Goal: Task Accomplishment & Management: Use online tool/utility

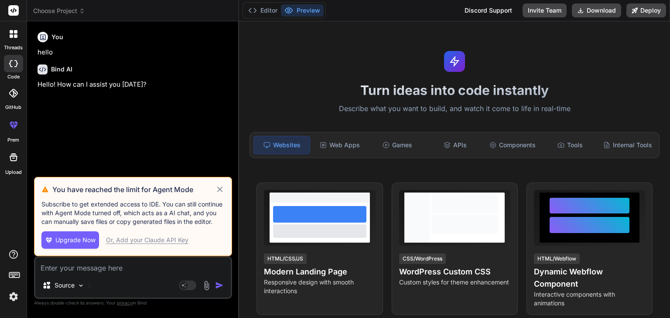
click at [222, 194] on icon at bounding box center [220, 189] width 10 height 10
type textarea "x"
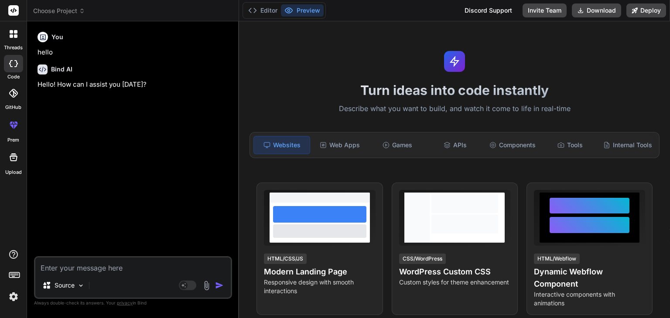
click at [222, 194] on div "You hello Bind AI Hello! How can I assist you today?" at bounding box center [134, 142] width 196 height 228
click at [73, 10] on span "Choose Project" at bounding box center [59, 11] width 52 height 9
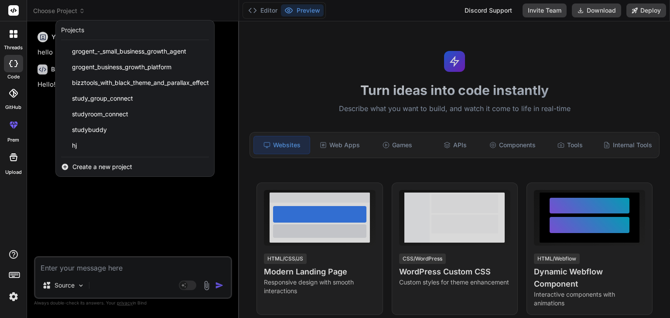
click at [91, 171] on div "Create a new project" at bounding box center [135, 166] width 158 height 19
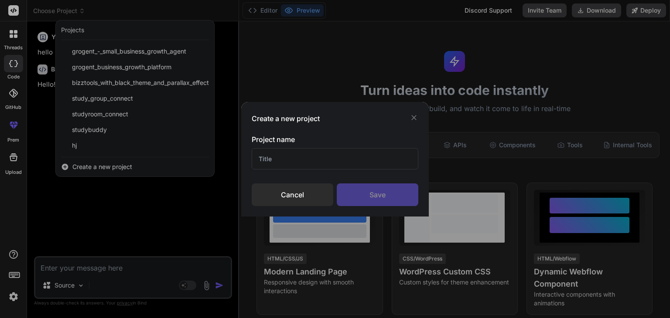
click at [307, 158] on input "text" at bounding box center [335, 158] width 167 height 21
type input "wsbhdn"
click at [370, 205] on div "Save" at bounding box center [378, 195] width 82 height 23
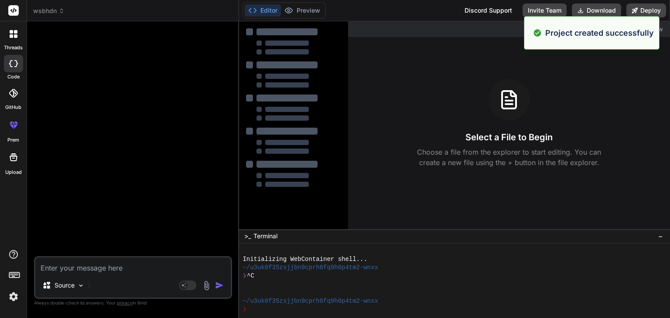
type textarea "x"
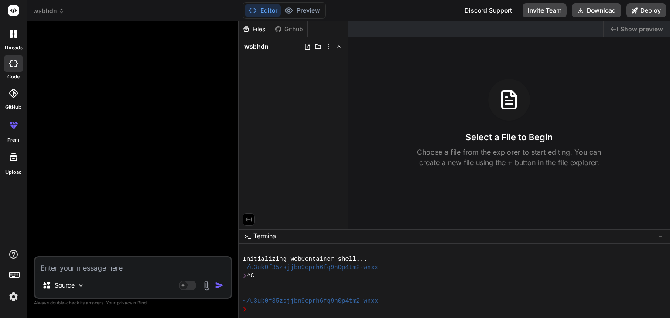
click at [124, 273] on textarea at bounding box center [132, 266] width 195 height 16
paste textarea "what i want was in the website i can create rooms and people can join as this w…"
type textarea "what i want was in the website i can create rooms and people can join as this w…"
type textarea "x"
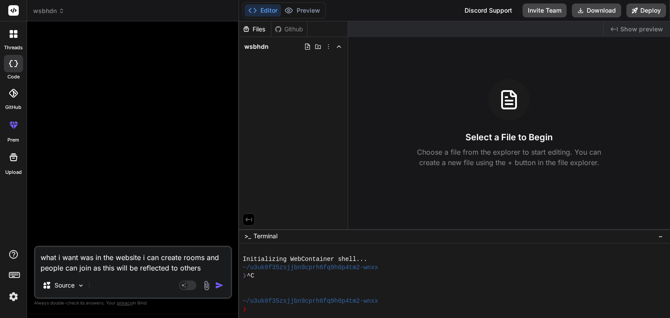
type textarea "what i want was in the website i can create rooms and people can join as this w…"
type textarea "x"
type textarea "what i want was in the website i can create rooms and people can join as this w…"
type textarea "x"
type textarea "what i want was in the website i can create rooms and people can join as this w…"
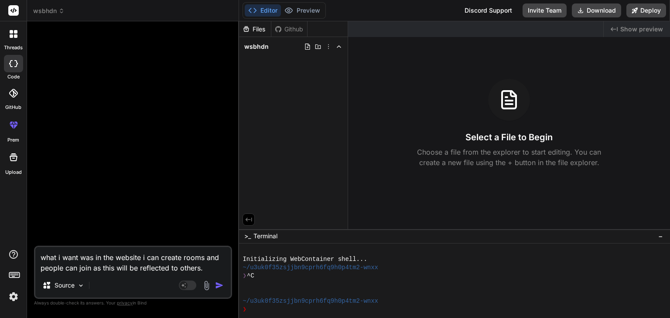
type textarea "x"
type textarea "what i want was in the website i can create rooms and people can join as this w…"
type textarea "x"
type textarea "what i want was in the website i can create rooms and people can join as this w…"
type textarea "x"
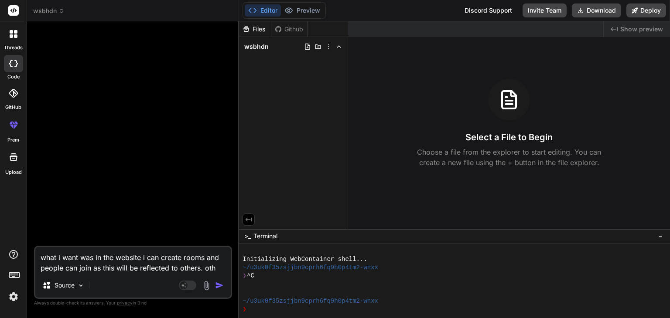
type textarea "what i want was in the website i can create rooms and people can join as this w…"
type textarea "x"
type textarea "what i want was in the website i can create rooms and people can join as this w…"
type textarea "x"
type textarea "what i want was in the website i can create rooms and people can join as this w…"
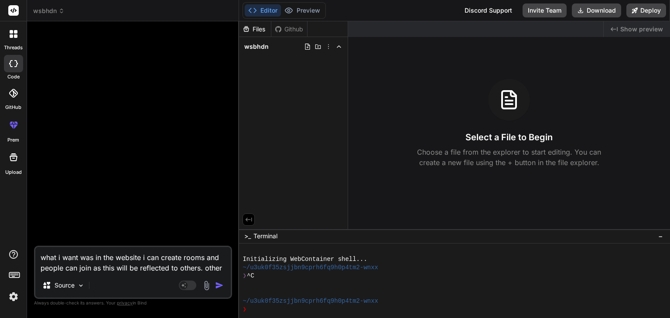
type textarea "x"
type textarea "what i want was in the website i can create rooms and people can join as this w…"
type textarea "x"
type textarea "what i want was in the website i can create rooms and people can join as this w…"
type textarea "x"
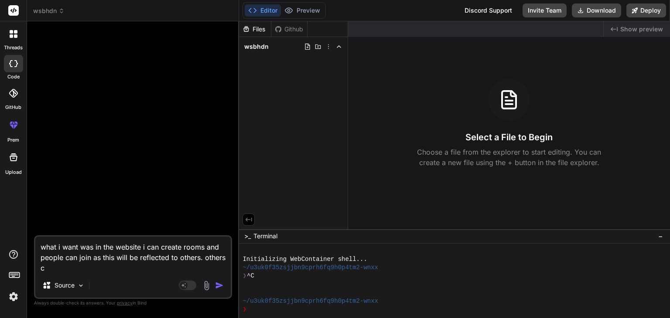
type textarea "what i want was in the website i can create rooms and people can join as this w…"
type textarea "x"
type textarea "what i want was in the website i can create rooms and people can join as this w…"
type textarea "x"
type textarea "what i want was in the website i can create rooms and people can join as this w…"
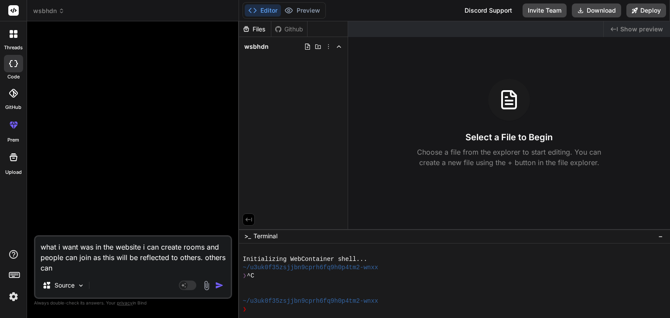
type textarea "x"
type textarea "what i want was in the website i can create rooms and people can join as this w…"
type textarea "x"
type textarea "what i want was in the website i can create rooms and people can join as this w…"
type textarea "x"
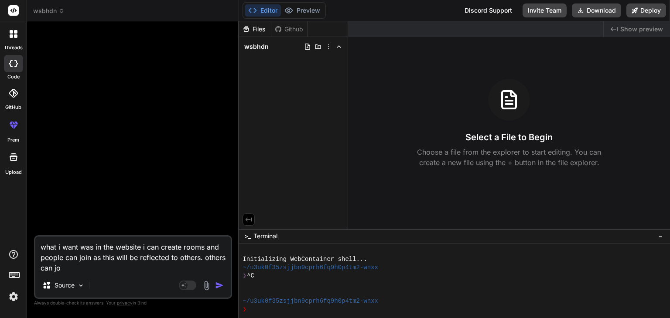
type textarea "what i want was in the website i can create rooms and people can join as this w…"
type textarea "x"
type textarea "what i want was in the website i can create rooms and people can join as this w…"
type textarea "x"
type textarea "what i want was in the website i can create rooms and people can join as this w…"
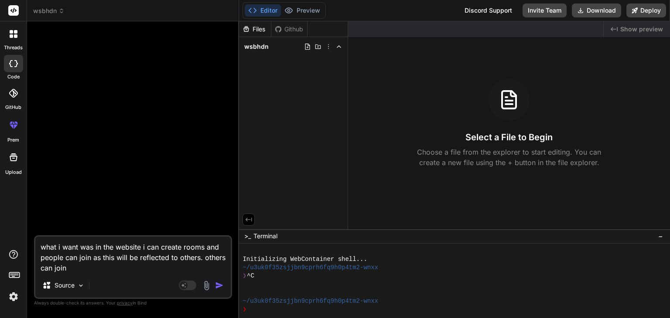
type textarea "x"
type textarea "what i want was in the website i can create rooms and people can join as this w…"
type textarea "x"
type textarea "what i want was in the website i can create rooms and people can join as this w…"
type textarea "x"
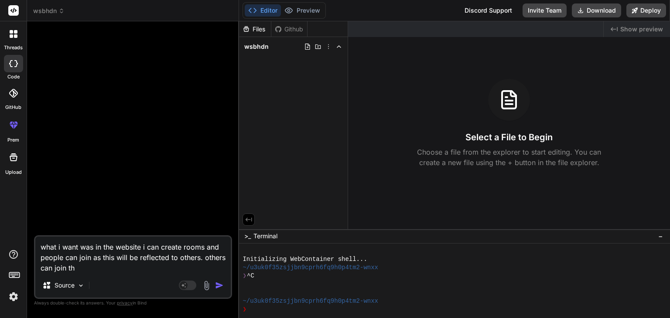
type textarea "what i want was in the website i can create rooms and people can join as this w…"
type textarea "x"
type textarea "what i want was in the website i can create rooms and people can join as this w…"
type textarea "x"
type textarea "what i want was in the website i can create rooms and people can join as this w…"
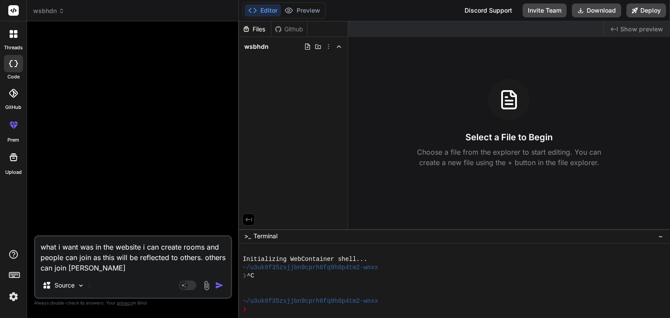
type textarea "x"
type textarea "what i want was in the website i can create rooms and people can join as this w…"
type textarea "x"
type textarea "what i want was in the website i can create rooms and people can join as this w…"
type textarea "x"
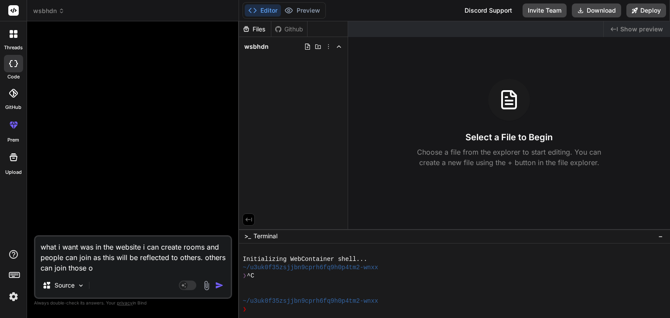
type textarea "what i want was in the website i can create rooms and people can join as this w…"
type textarea "x"
type textarea "what i want was in the website i can create rooms and people can join as this w…"
type textarea "x"
type textarea "what i want was in the website i can create rooms and people can join as this w…"
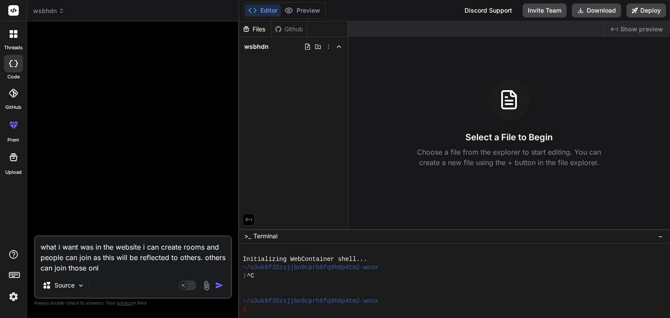
type textarea "x"
type textarea "what i want was in the website i can create rooms and people can join as this w…"
type textarea "x"
type textarea "what i want was in the website i can create rooms and people can join as this w…"
type textarea "x"
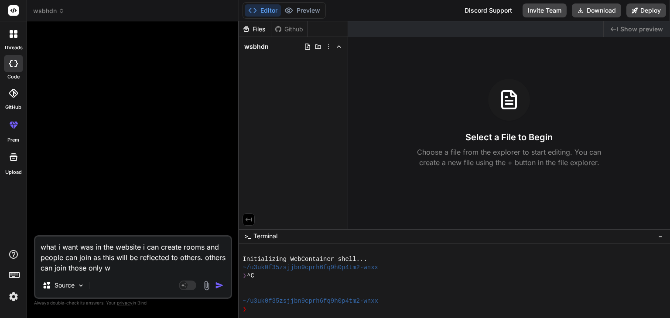
type textarea "what i want was in the website i can create rooms and people can join as this w…"
type textarea "x"
type textarea "what i want was in the website i can create rooms and people can join as this w…"
type textarea "x"
type textarea "what i want was in the website i can create rooms and people can join as this w…"
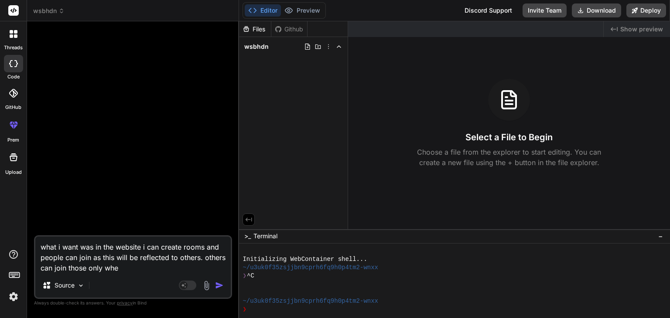
type textarea "x"
type textarea "what i want was in the website i can create rooms and people can join as this w…"
type textarea "x"
type textarea "what i want was in the website i can create rooms and people can join as this w…"
type textarea "x"
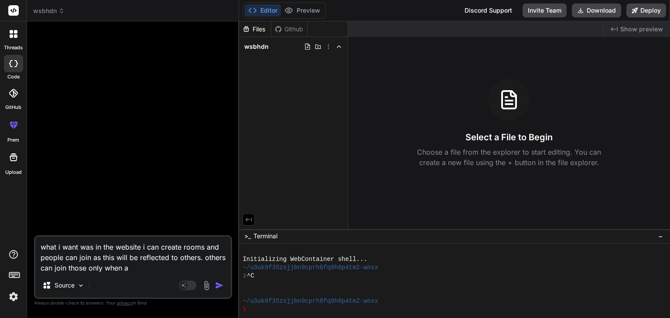
type textarea "what i want was in the website i can create rooms and people can join as this w…"
type textarea "x"
type textarea "what i want was in the website i can create rooms and people can join as this w…"
type textarea "x"
type textarea "what i want was in the website i can create rooms and people can join as this w…"
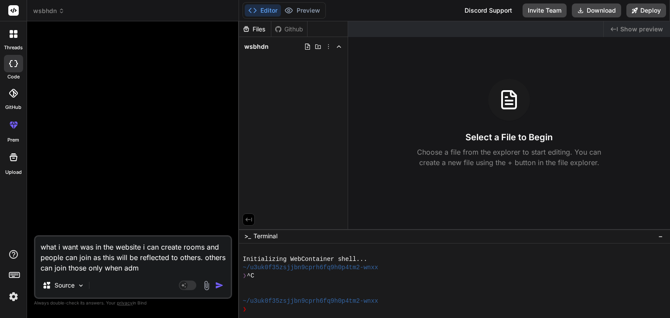
type textarea "x"
type textarea "what i want was in the website i can create rooms and people can join as this w…"
type textarea "x"
type textarea "what i want was in the website i can create rooms and people can join as this w…"
type textarea "x"
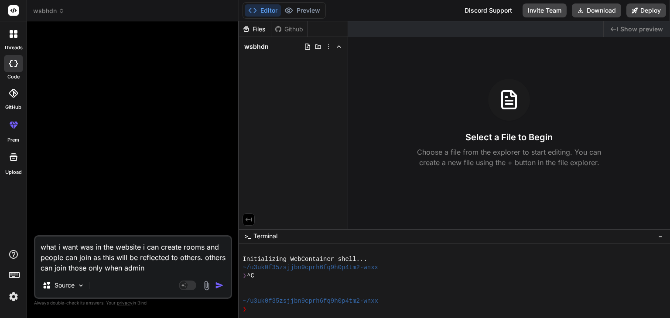
type textarea "what i want was in the website i can create rooms and people can join as this w…"
type textarea "x"
type textarea "what i want was in the website i can create rooms and people can join as this w…"
type textarea "x"
type textarea "what i want was in the website i can create rooms and people can join as this w…"
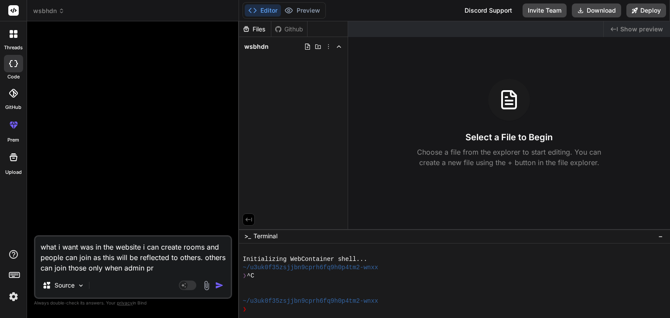
type textarea "x"
type textarea "what i want was in the website i can create rooms and people can join as this w…"
type textarea "x"
type textarea "what i want was in the website i can create rooms and people can join as this w…"
type textarea "x"
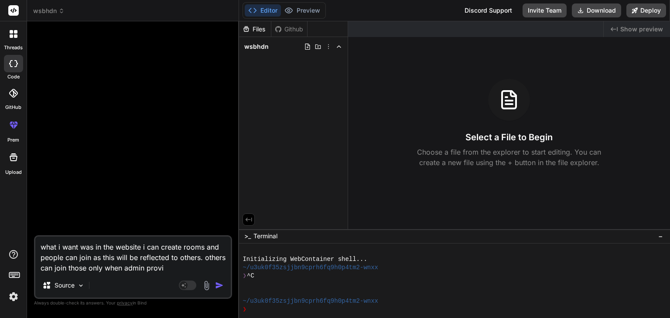
type textarea "what i want was in the website i can create rooms and people can join as this w…"
type textarea "x"
type textarea "what i want was in the website i can create rooms and people can join as this w…"
type textarea "x"
type textarea "what i want was in the website i can create rooms and people can join as this w…"
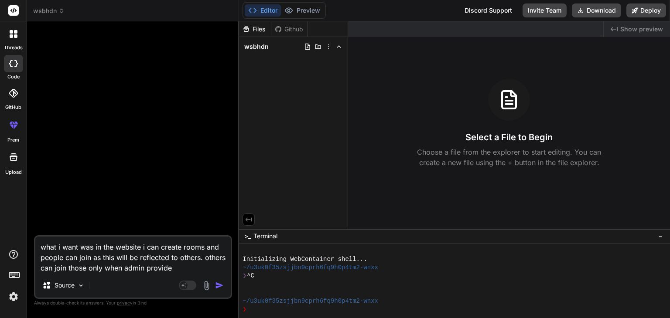
type textarea "x"
type textarea "what i want was in the website i can create rooms and people can join as this w…"
type textarea "x"
type textarea "what i want was in the website i can create rooms and people can join as this w…"
type textarea "x"
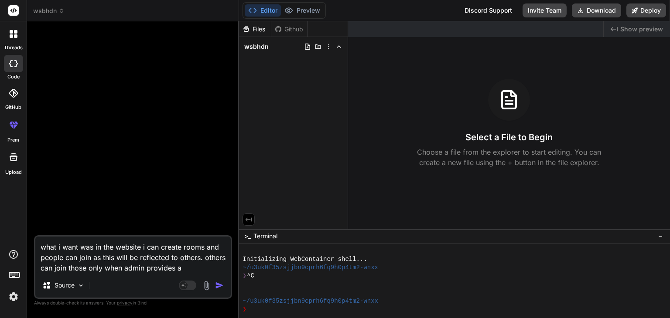
type textarea "what i want was in the website i can create rooms and people can join as this w…"
type textarea "x"
type textarea "what i want was in the website i can create rooms and people can join as this w…"
type textarea "x"
type textarea "what i want was in the website i can create rooms and people can join as this w…"
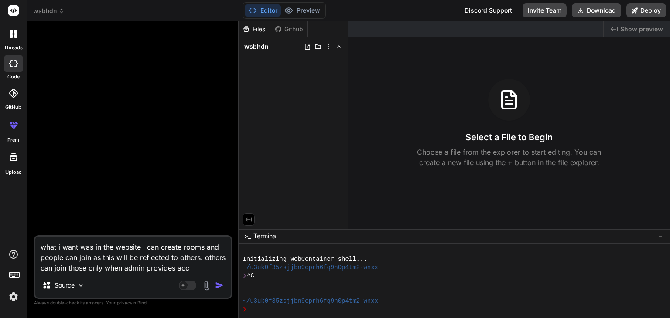
type textarea "x"
type textarea "what i want was in the website i can create rooms and people can join as this w…"
type textarea "x"
type textarea "what i want was in the website i can create rooms and people can join as this w…"
type textarea "x"
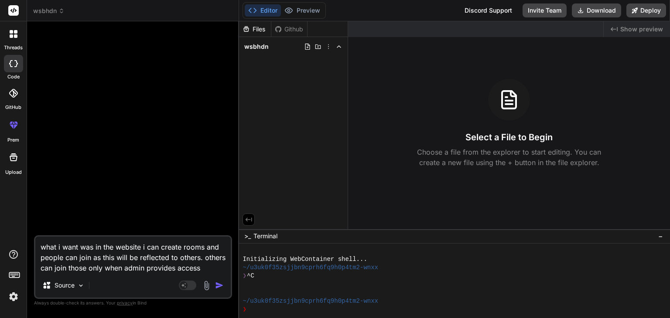
type textarea "what i want was in the website i can create rooms and people can join as this w…"
type textarea "x"
type textarea "what i want was in the website i can create rooms and people can join as this w…"
type textarea "x"
type textarea "what i want was in the website i can create rooms and people can join as this w…"
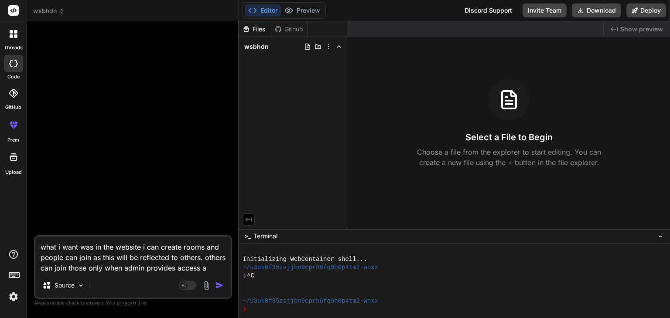
type textarea "x"
type textarea "what i want was in the website i can create rooms and people can join as this w…"
type textarea "x"
type textarea "what i want was in the website i can create rooms and people can join as this w…"
type textarea "x"
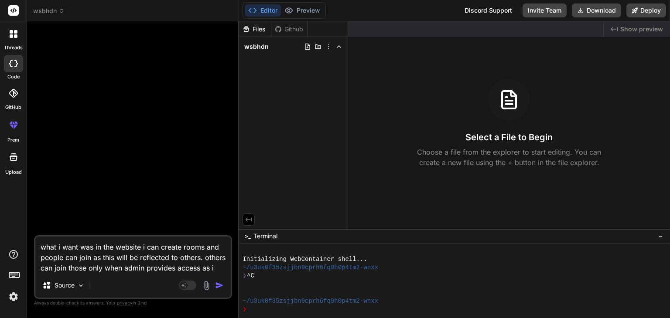
type textarea "what i want was in the website i can create rooms and people can join as this w…"
type textarea "x"
type textarea "what i want was in the website i can create rooms and people can join as this w…"
type textarea "x"
type textarea "what i want was in the website i can create rooms and people can join as this w…"
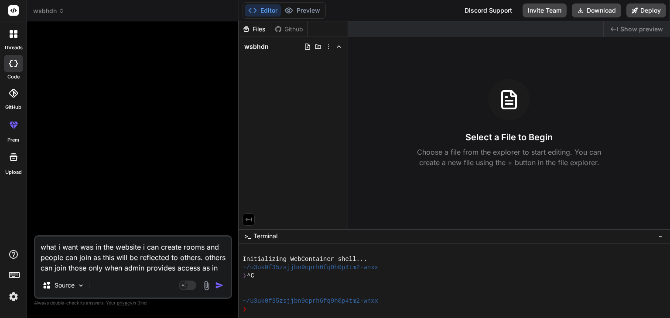
type textarea "x"
type textarea "what i want was in the website i can create rooms and people can join as this w…"
type textarea "x"
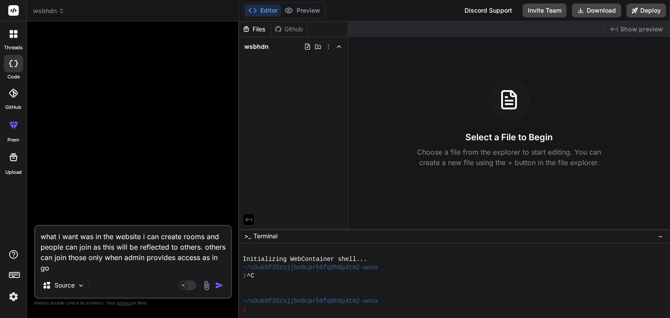
type textarea "what i want was in the website i can create rooms and people can join as this w…"
type textarea "x"
type textarea "what i want was in the website i can create rooms and people can join as this w…"
type textarea "x"
type textarea "what i want was in the website i can create rooms and people can join as this w…"
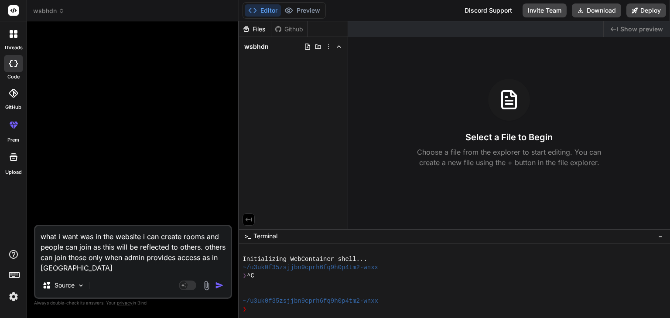
type textarea "x"
type textarea "what i want was in the website i can create rooms and people can join as this w…"
type textarea "x"
type textarea "what i want was in the website i can create rooms and people can join as this w…"
type textarea "x"
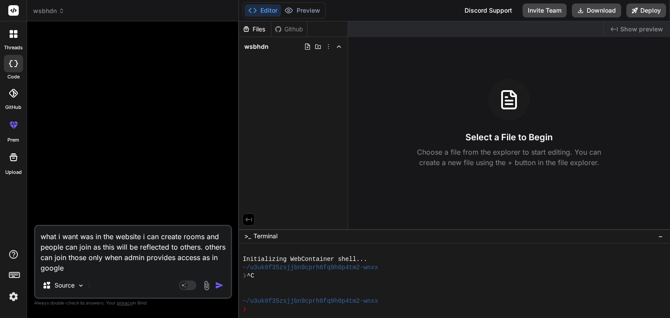
type textarea "what i want was in the website i can create rooms and people can join as this w…"
type textarea "x"
type textarea "what i want was in the website i can create rooms and people can join as this w…"
type textarea "x"
type textarea "what i want was in the website i can create rooms and people can join as this w…"
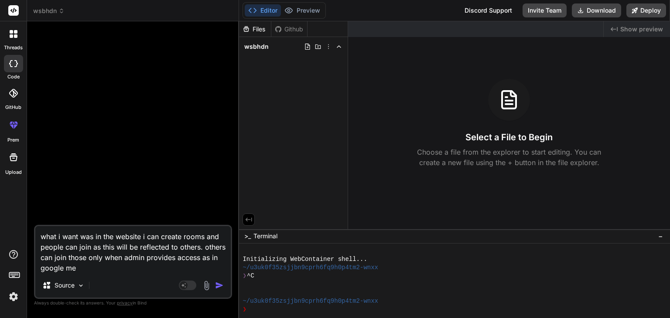
type textarea "x"
type textarea "what i want was in the website i can create rooms and people can join as this w…"
type textarea "x"
type textarea "what i want was in the website i can create rooms and people can join as this w…"
type textarea "x"
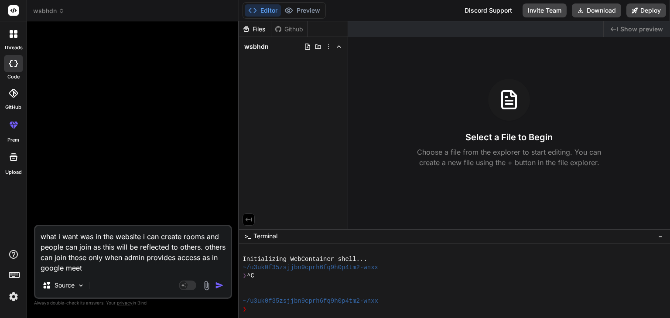
type textarea "what i want was in the website i can create rooms and people can join as this w…"
type textarea "x"
type textarea "what i want was in the website i can create rooms and people can join as this w…"
type textarea "x"
type textarea "what i want was in the website i can create rooms and people can join as this w…"
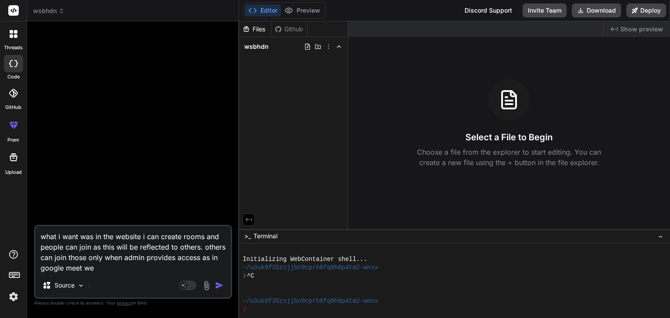
type textarea "x"
type textarea "what i want was in the website i can create rooms and people can join as this w…"
type textarea "x"
type textarea "what i want was in the website i can create rooms and people can join as this w…"
type textarea "x"
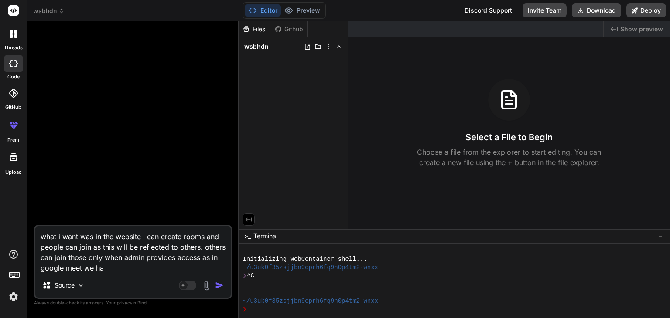
type textarea "what i want was in the website i can create rooms and people can join as this w…"
type textarea "x"
type textarea "what i want was in the website i can create rooms and people can join as this w…"
type textarea "x"
type textarea "what i want was in the website i can create rooms and people can join as this w…"
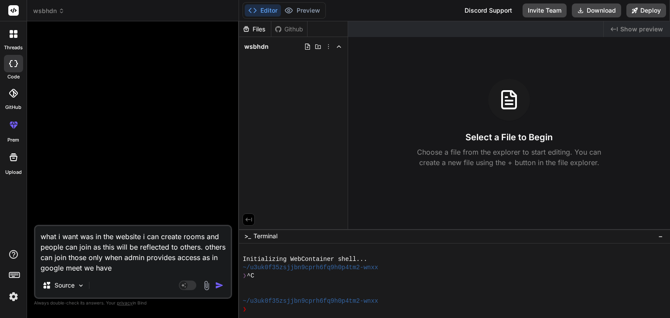
type textarea "x"
type textarea "what i want was in the website i can create rooms and people can join as this w…"
type textarea "x"
type textarea "what i want was in the website i can create rooms and people can join as this w…"
type textarea "x"
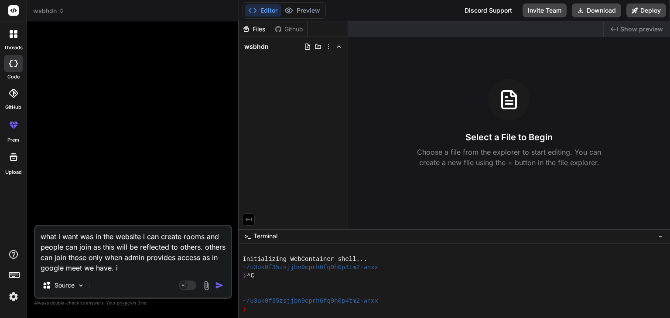
type textarea "what i want was in the website i can create rooms and people can join as this w…"
type textarea "x"
type textarea "what i want was in the website i can create rooms and people can join as this w…"
type textarea "x"
type textarea "what i want was in the website i can create rooms and people can join as this w…"
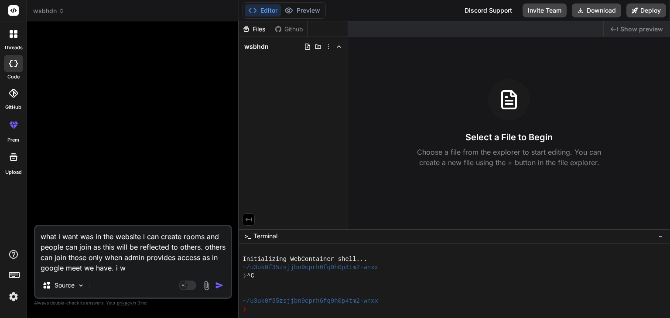
type textarea "x"
type textarea "what i want was in the website i can create rooms and people can join as this w…"
type textarea "x"
type textarea "what i want was in the website i can create rooms and people can join as this w…"
type textarea "x"
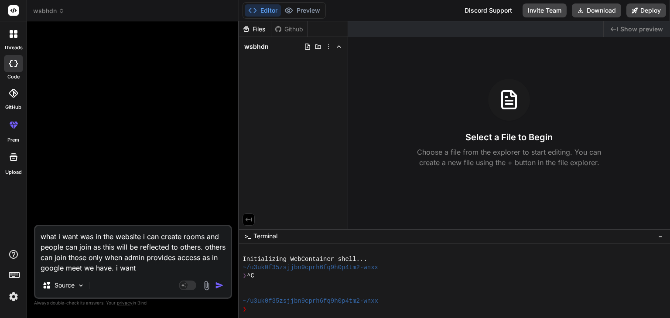
type textarea "what i want was in the website i can create rooms and people can join as this w…"
type textarea "x"
type textarea "what i want was in the website i can create rooms and people can join as this w…"
type textarea "x"
type textarea "what i want was in the website i can create rooms and people can join as this w…"
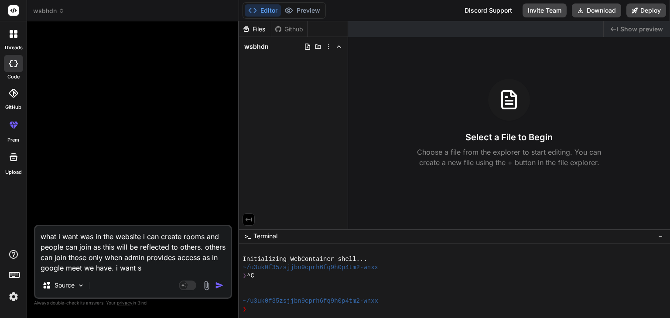
type textarea "x"
type textarea "what i want was in the website i can create rooms and people can join as this w…"
type textarea "x"
type textarea "what i want was in the website i can create rooms and people can join as this w…"
type textarea "x"
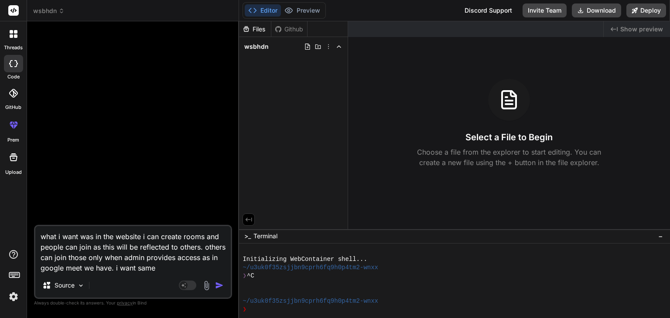
type textarea "what i want was in the website i can create rooms and people can join as this w…"
type textarea "x"
type textarea "what i want was in the website i can create rooms and people can join as this w…"
type textarea "x"
type textarea "what i want was in the website i can create rooms and people can join as this w…"
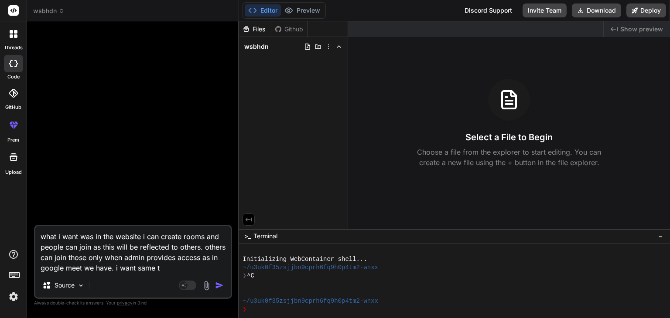
type textarea "x"
type textarea "what i want was in the website i can create rooms and people can join as this w…"
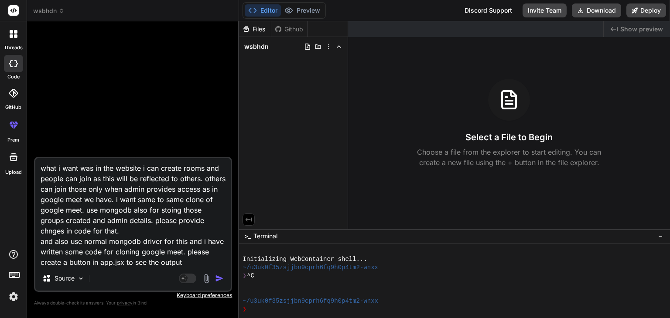
scroll to position [12, 0]
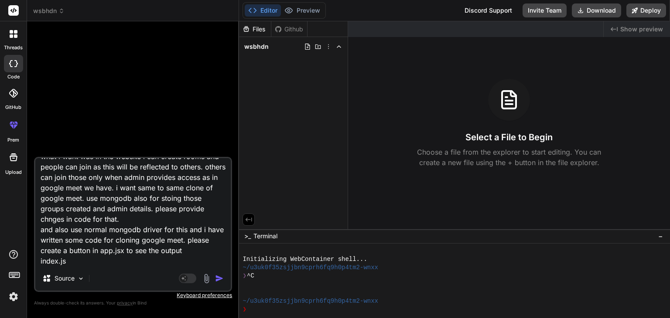
paste textarea "const express = require('express'); const http = require('http'); const socketI…"
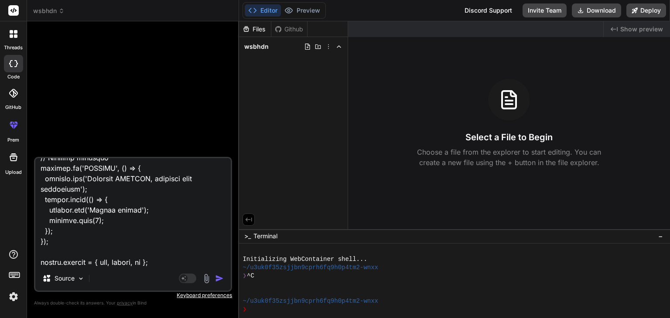
scroll to position [6020, 0]
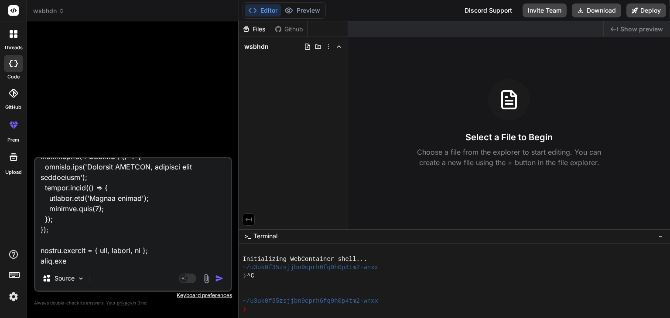
paste textarea "import React, { useState, useEffect, useRef, useCallback } from 'react'; import…"
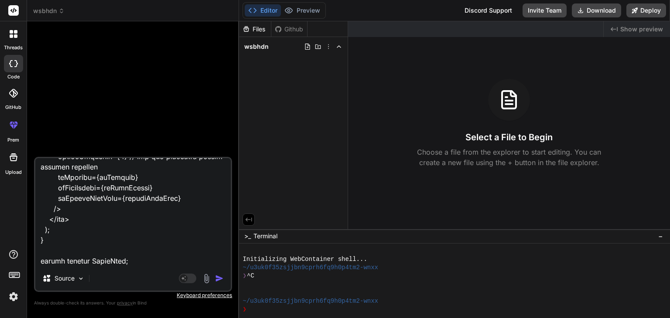
scroll to position [19721, 0]
paste textarea "import React, { useState, useRef, useEffect } from 'react'; import './ChatPanel…"
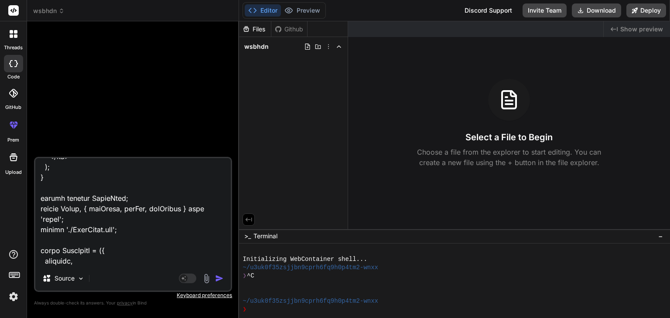
scroll to position [22284, 0]
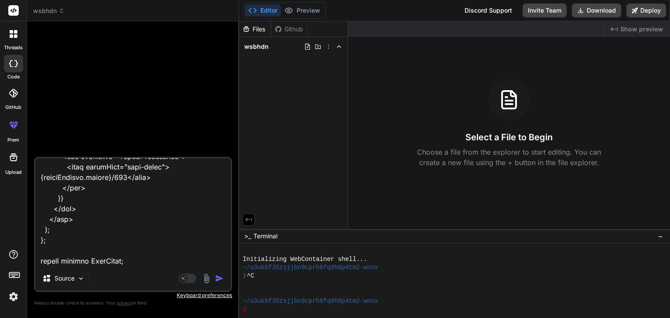
paste textarea "import React from 'react'; function FloatingToolbar({ isMuted, isCameraOff, isS…"
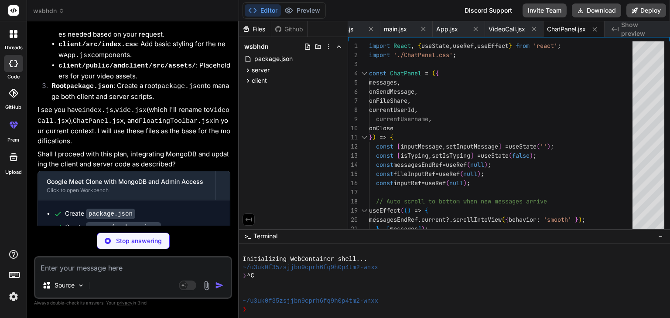
scroll to position [9061, 0]
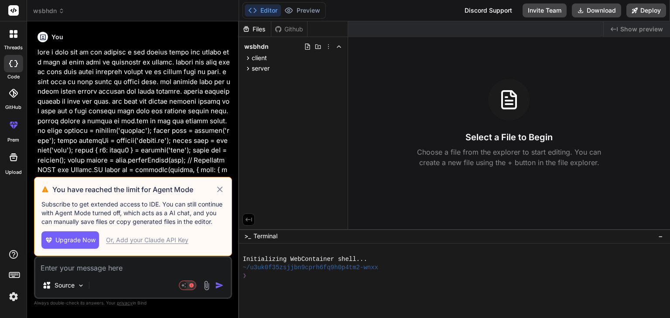
click at [218, 188] on icon at bounding box center [220, 189] width 10 height 10
type textarea "x"
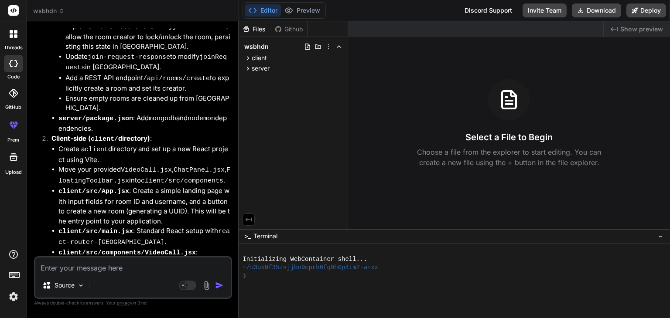
scroll to position [9063, 0]
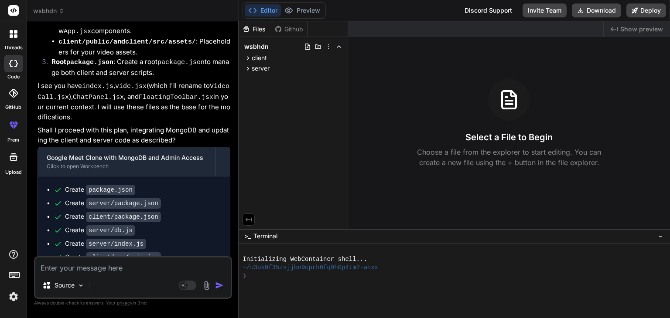
click at [147, 267] on textarea at bounding box center [132, 266] width 195 height 16
click at [101, 272] on textarea at bounding box center [132, 266] width 195 height 16
type textarea "c"
type textarea "x"
type textarea "co"
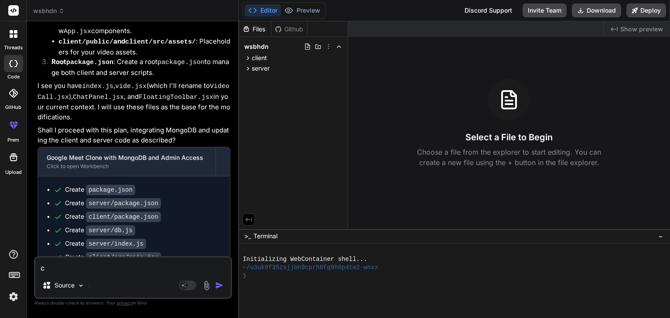
type textarea "x"
type textarea "con"
type textarea "x"
type textarea "cont"
type textarea "x"
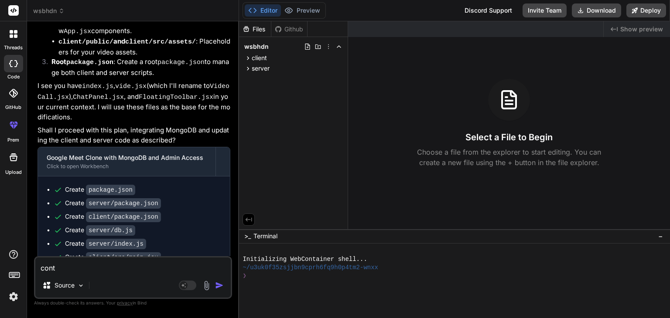
type textarea "conti"
type textarea "x"
type textarea "contin"
type textarea "x"
type textarea "continu"
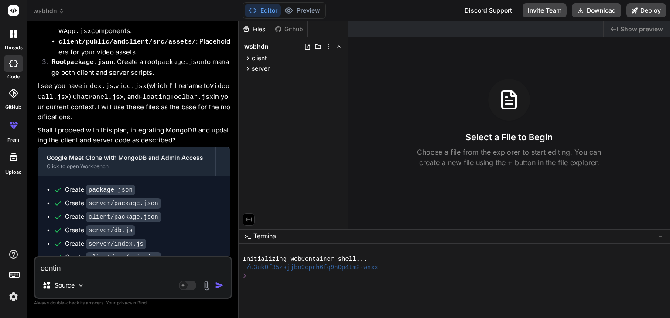
type textarea "x"
type textarea "continue"
type textarea "x"
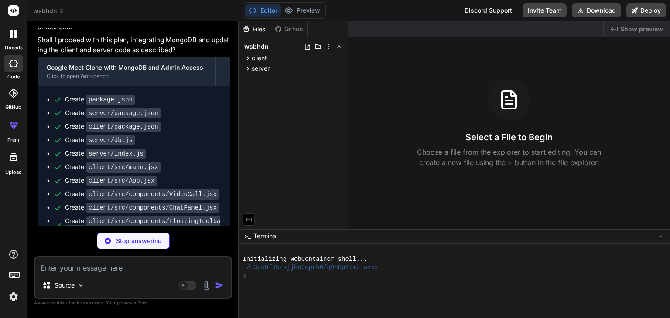
scroll to position [9210, 0]
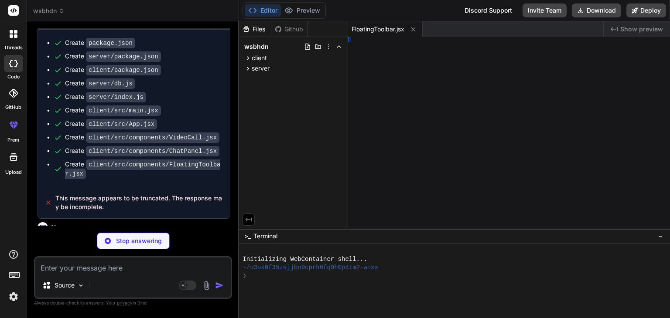
type textarea "x"
type textarea "layer;"
type textarea "x"
type textarea "lt Notes;"
type textarea "x"
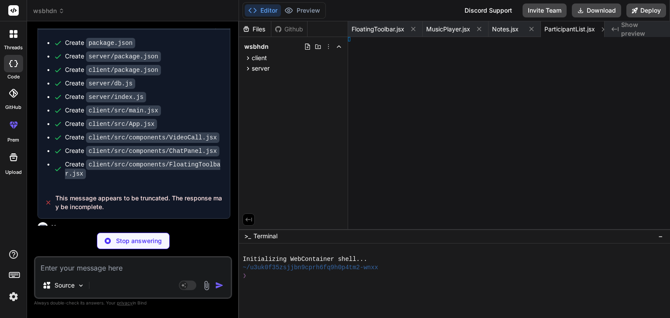
type textarea "x"
type textarea "Timer;"
type textarea "x"
type textarea "ter; } }"
type textarea "x"
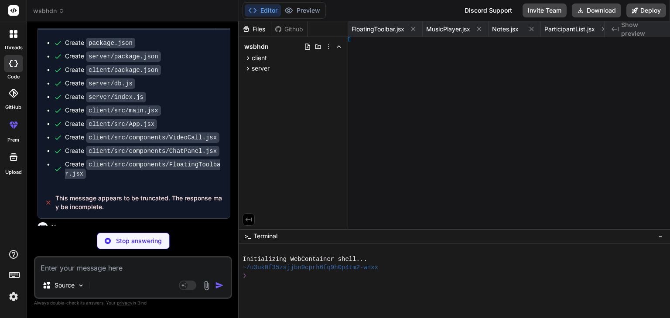
type textarea "0.3); }"
type textarea "x"
type textarea "0.25); }"
type textarea "x"
type textarea "} }"
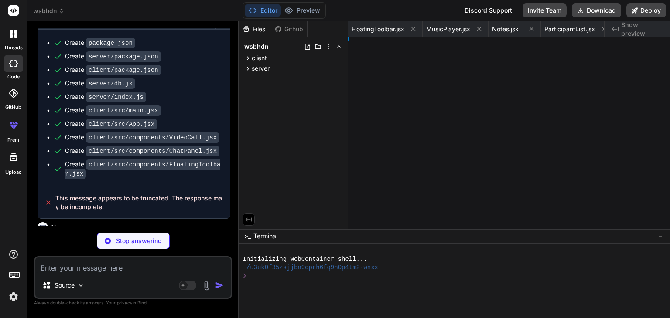
type textarea "x"
type textarea "} }"
type textarea "x"
type textarea "0 0; } }"
type textarea "x"
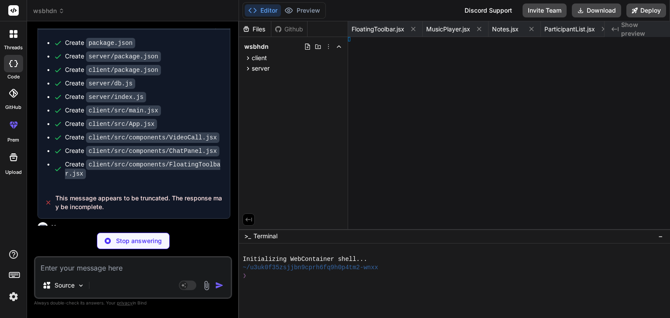
type textarea "5); }"
type textarea "x"
type textarea "}"
type textarea "x"
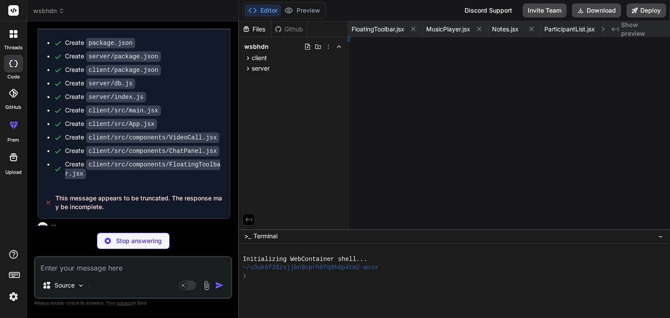
type textarea "F; }"
type textarea "x"
type textarea "-->"
type textarea "x"
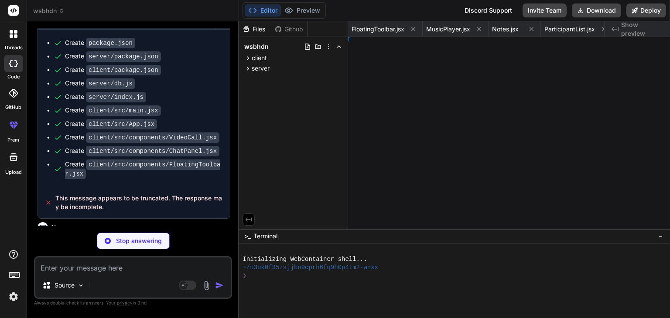
type textarea "e. -->"
type textarea "x"
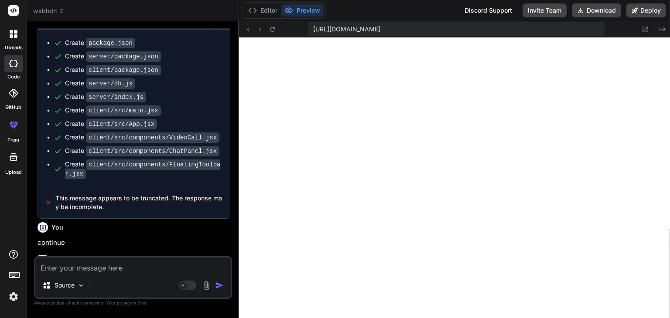
type textarea "<!-- Placeholder for vid5.mp4. Please replace with an actual video file. -->"
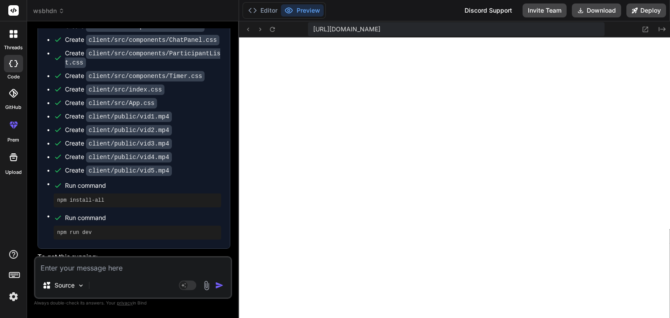
scroll to position [9636, 0]
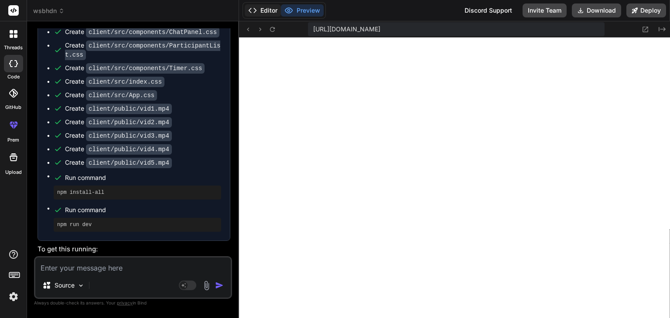
click at [271, 9] on button "Editor" at bounding box center [263, 10] width 36 height 12
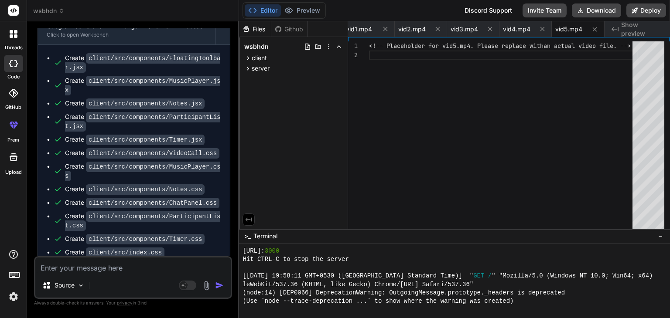
scroll to position [9463, 0]
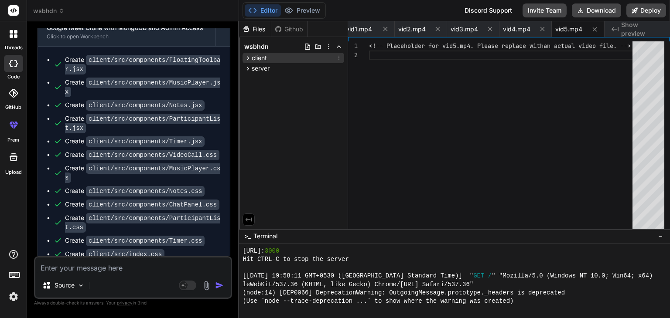
click at [253, 58] on span "client" at bounding box center [259, 58] width 15 height 9
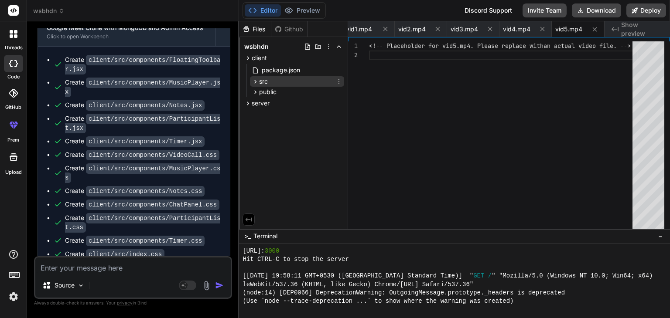
click at [255, 79] on icon at bounding box center [255, 81] width 7 height 7
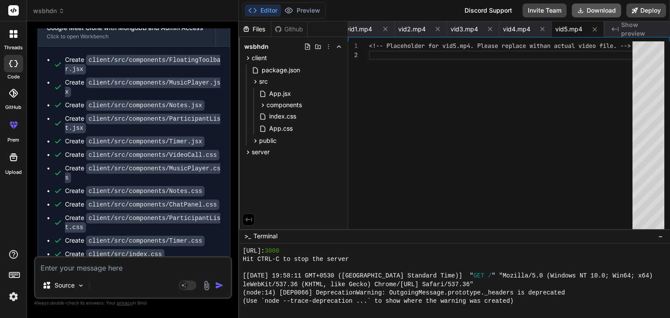
click at [597, 6] on button "Download" at bounding box center [596, 10] width 49 height 14
type textarea "x"
click at [181, 264] on textarea at bounding box center [132, 266] width 195 height 16
paste textarea ":\Users\[PERSON_NAME]\Downloads\wsbhdn\client> npm run dev > google-meet-clone-…"
type textarea ":\Users\[PERSON_NAME]\Downloads\wsbhdn\client> npm run dev > google-meet-clone-…"
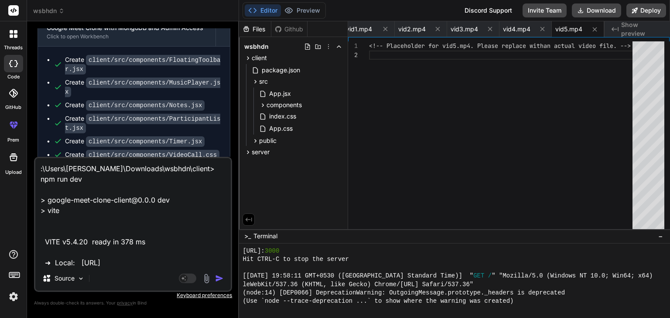
scroll to position [42, 0]
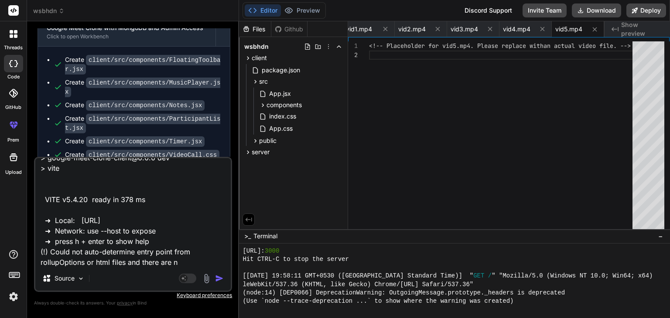
type textarea "x"
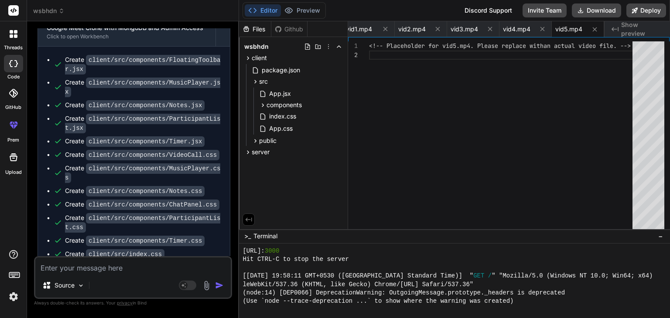
scroll to position [9827, 0]
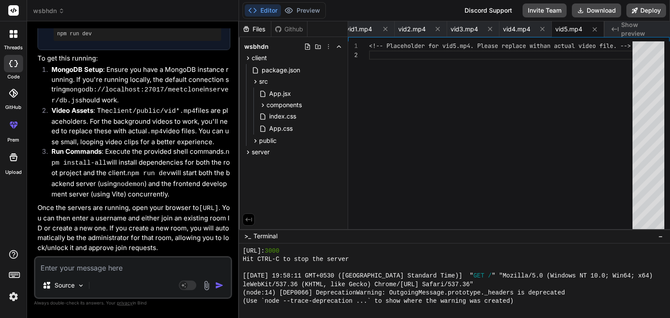
type textarea "x"
type textarea "<script type="module" src="/src/main.jsx"></script> </body> </html>"
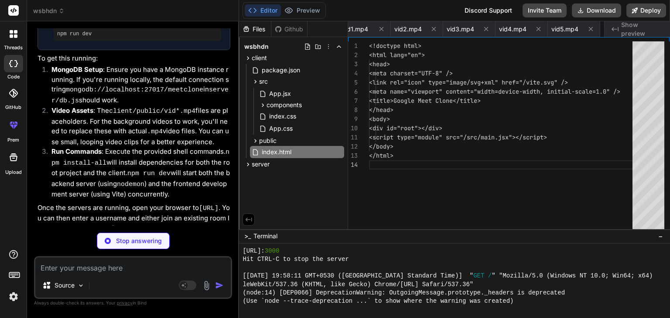
type textarea "x"
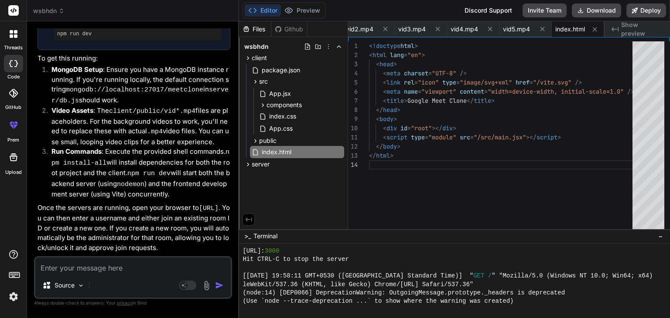
type textarea "target: '[URL]', // Proxy API requests to your Node.js server changeOrigin: tru…"
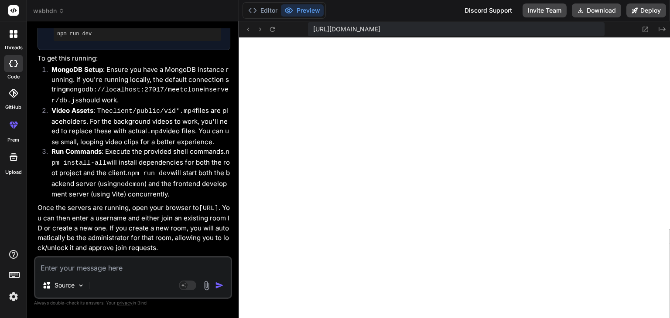
type textarea "x"
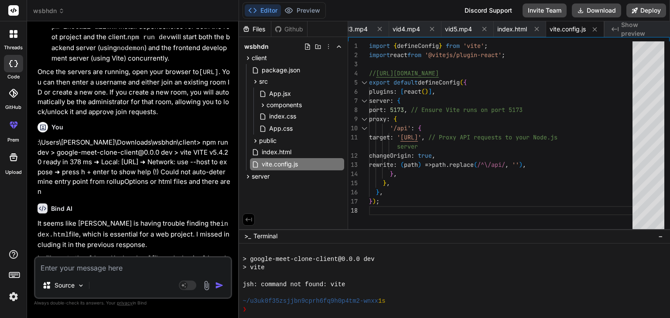
scroll to position [9988, 0]
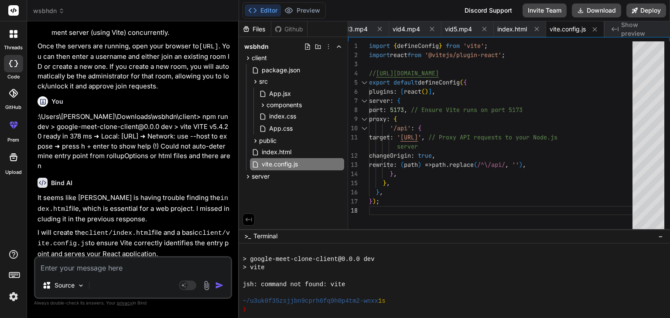
click at [422, 150] on div "server" at bounding box center [503, 146] width 269 height 9
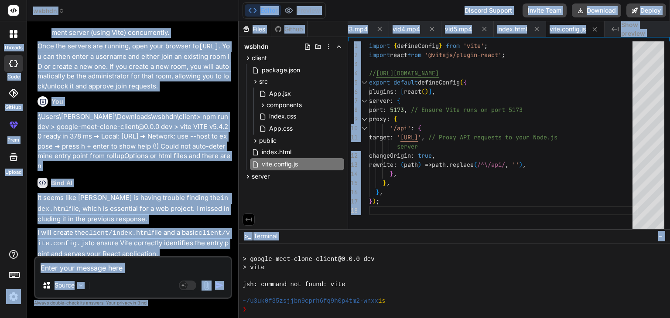
click at [422, 150] on div "server" at bounding box center [503, 146] width 269 height 9
click at [115, 224] on div "It seems like [PERSON_NAME] is having trouble finding the index.html file, whic…" at bounding box center [134, 295] width 193 height 205
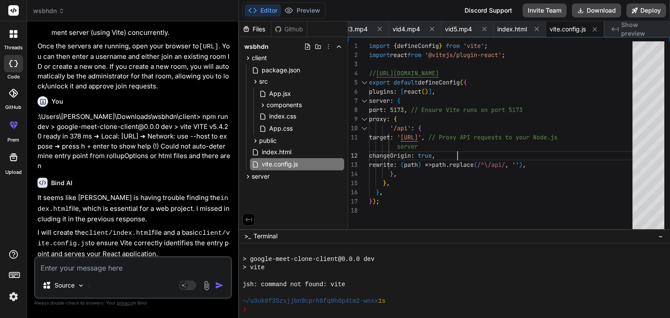
scroll to position [0, 0]
click at [464, 149] on div "import { defineConfig } from 'vite' ; import react from '@vitejs/plugin-react' …" at bounding box center [503, 137] width 269 height 192
click at [302, 149] on div "index.html" at bounding box center [297, 152] width 94 height 12
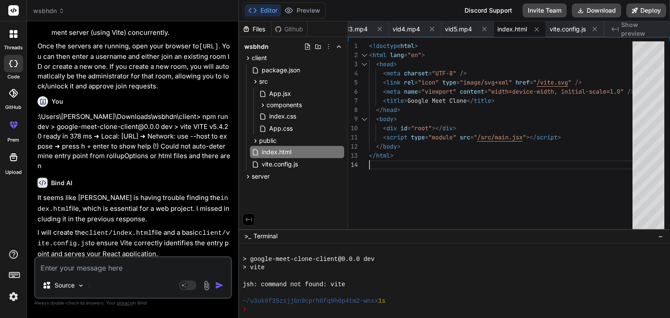
click at [428, 170] on div "<!doctype html > < html lang = "en" > < head > < meta charset = "UTF-8" /> < li…" at bounding box center [503, 137] width 269 height 192
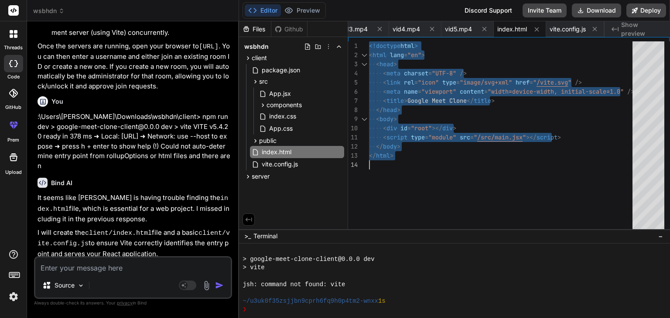
type textarea "<script type="module" src="/src/main.jsx"></script> </body> </html>"
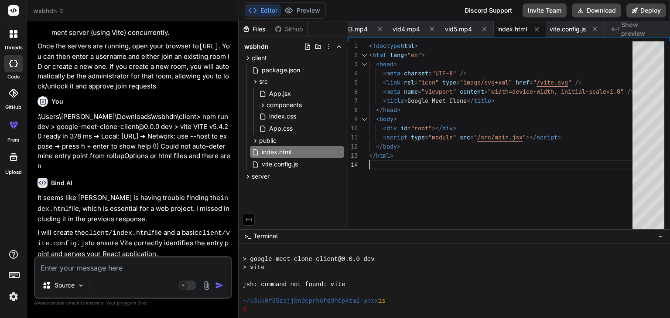
click at [428, 170] on div "<!doctype html > < html lang = "en" > < head > < meta charset = "UTF-8" /> < li…" at bounding box center [503, 137] width 269 height 192
click at [124, 263] on textarea at bounding box center [132, 266] width 195 height 16
paste textarea "chrome-error://chromewebdata/:1 GET [URL] net::ERR_HTTP_RESPONSE_CODE_FAILURE 4…"
type textarea "chrome-error://chromewebdata/:1 GET [URL] net::ERR_HTTP_RESPONSE_CODE_FAILURE 4…"
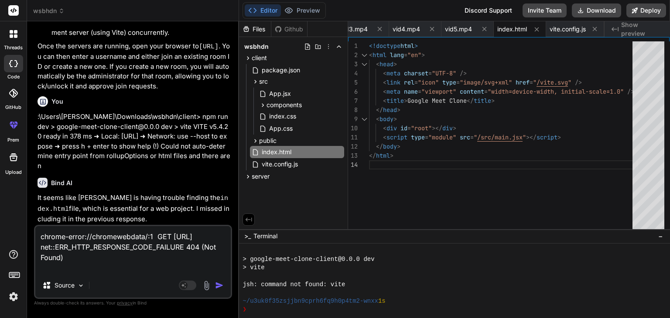
type textarea "x"
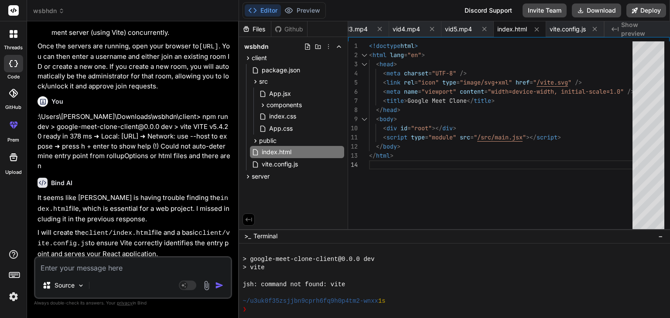
scroll to position [10088, 0]
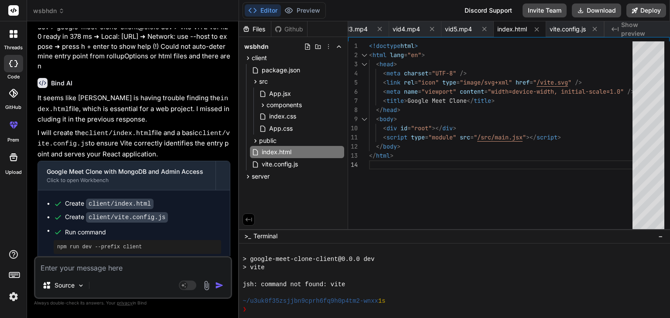
drag, startPoint x: 137, startPoint y: 131, endPoint x: 46, endPoint y: 143, distance: 91.0
click at [46, 267] on p "After these changes, please run npm run dev --prefix client again. This should …" at bounding box center [134, 282] width 193 height 31
copy p "npm run dev --prefix client"
click at [46, 267] on p "After these changes, please run npm run dev --prefix client again. This should …" at bounding box center [134, 282] width 193 height 31
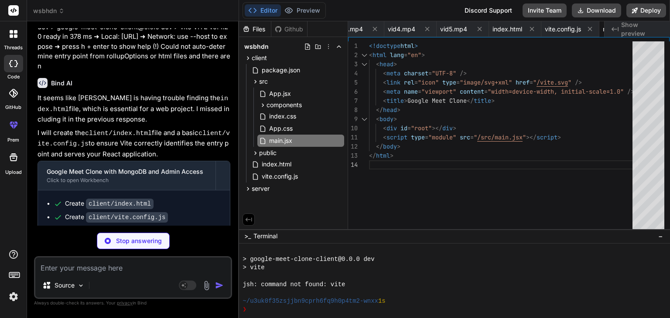
scroll to position [0, 964]
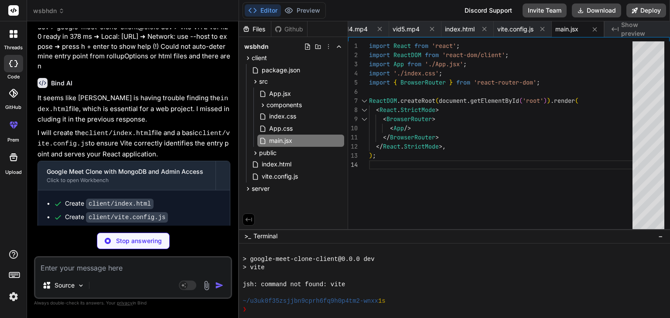
type textarea "x"
type textarea "<!-- Placeholder for vid1.mp4. Please replace with an actual video file. --> <!…"
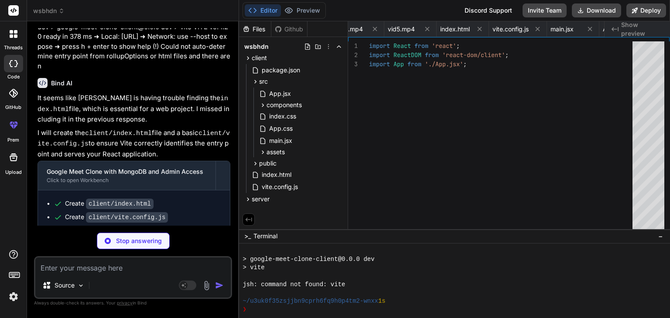
type textarea "x"
type textarea "<!-- Placeholder for vid2.mp4. Please replace with an actual video file. -->"
type textarea "x"
type textarea "<svg xmlns="[URL][DOMAIN_NAME]" viewBox="0 0 14 14"><path fill="#646CFF" d="M11…"
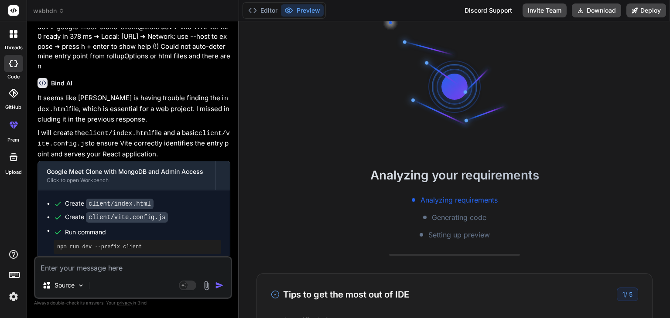
type textarea "x"
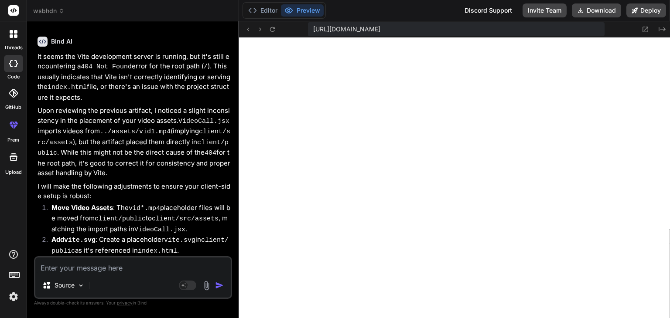
scroll to position [1013, 0]
click at [266, 9] on button "Editor" at bounding box center [263, 10] width 36 height 12
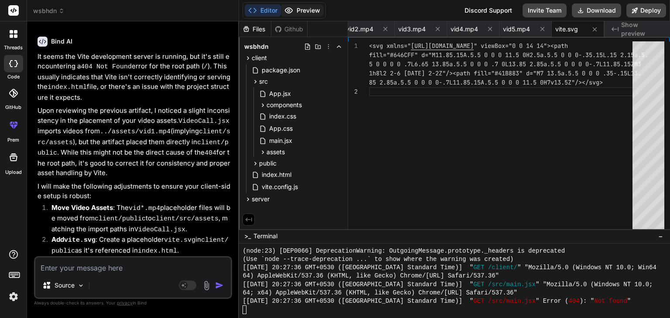
click at [298, 8] on button "Preview" at bounding box center [302, 10] width 43 height 12
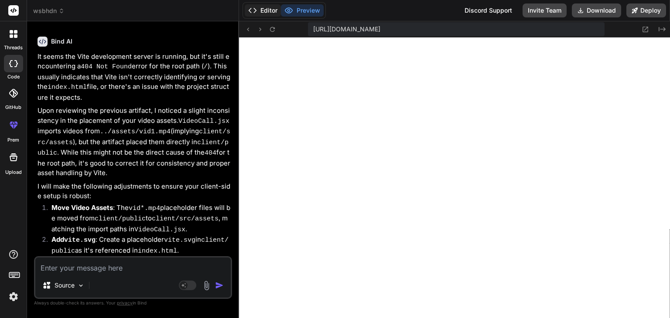
click at [270, 9] on button "Editor" at bounding box center [263, 10] width 36 height 12
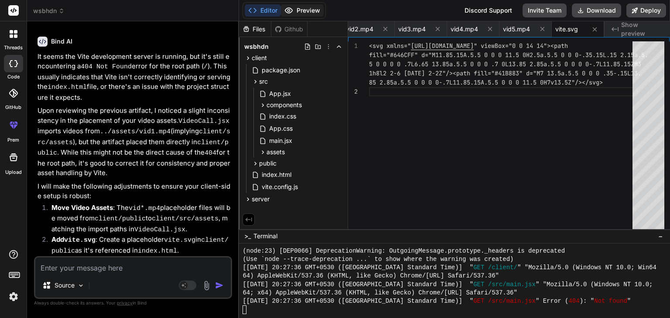
click at [300, 9] on button "Preview" at bounding box center [302, 10] width 43 height 12
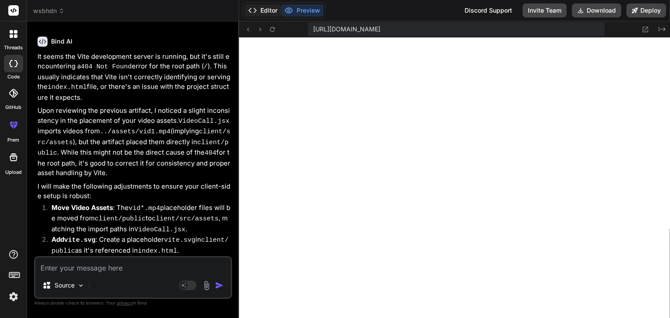
click at [270, 15] on button "Editor" at bounding box center [263, 10] width 36 height 12
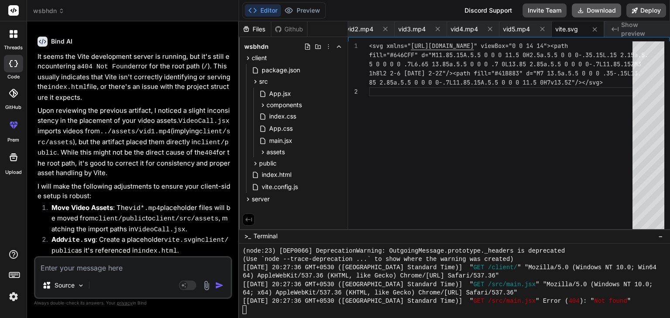
click at [603, 6] on button "Download" at bounding box center [596, 10] width 49 height 14
type textarea "x"
click at [118, 262] on textarea at bounding box center [132, 266] width 195 height 16
paste textarea "152 packages in 6s 23 packages are looking for funding run `npm fund` for detai…"
type textarea "152 packages in 6s 23 packages are looking for funding run `npm fund` for detai…"
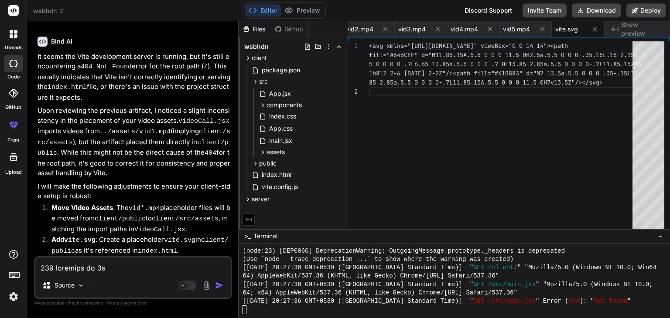
scroll to position [377, 0]
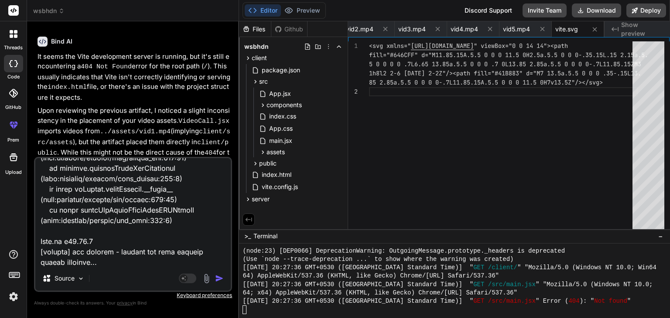
type textarea "x"
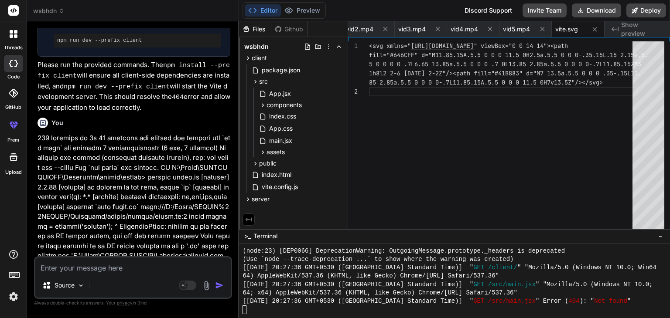
scroll to position [10908, 0]
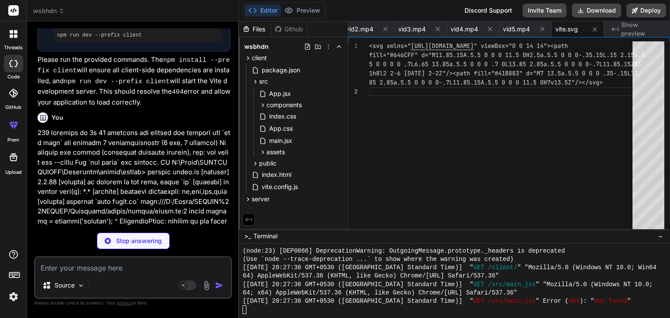
type textarea "x"
type textarea ""devDependencies": { "nodemon": "^3.1.0" } }"
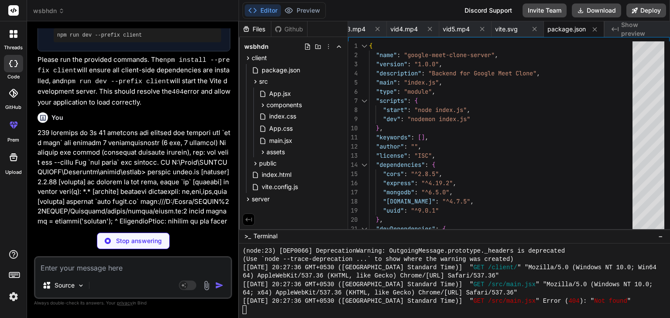
type textarea "x"
type textarea "return db; } export { connectDB, getDb, ObjectId };"
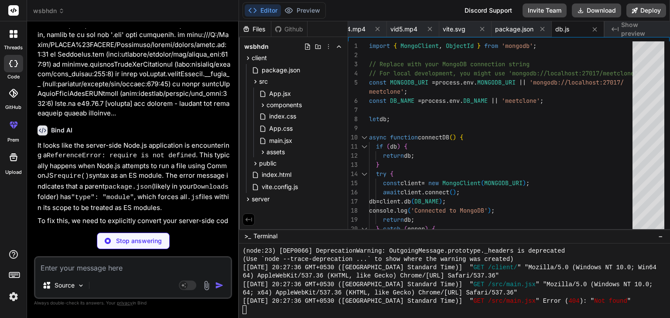
scroll to position [11167, 0]
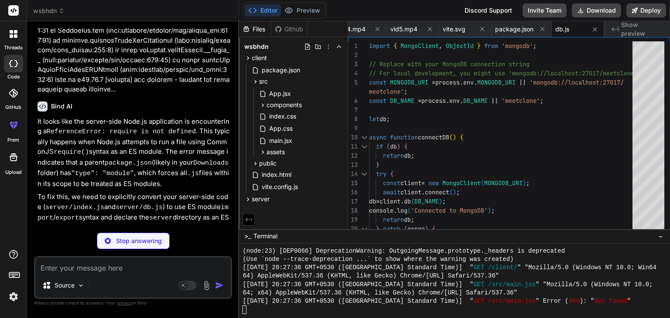
type textarea "x"
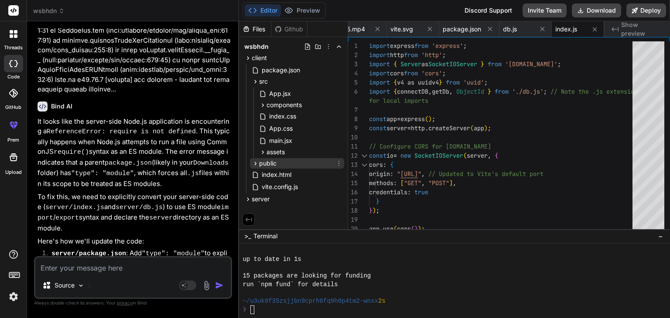
scroll to position [1130, 0]
type textarea "x"
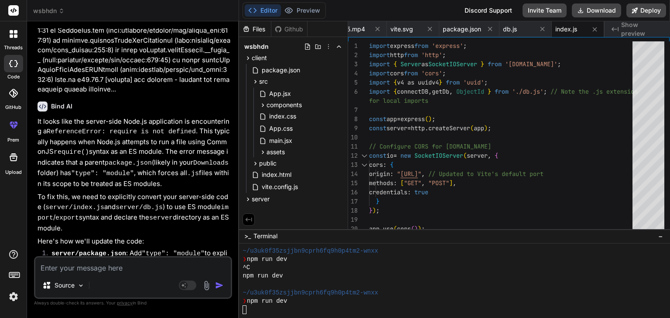
scroll to position [1256, 0]
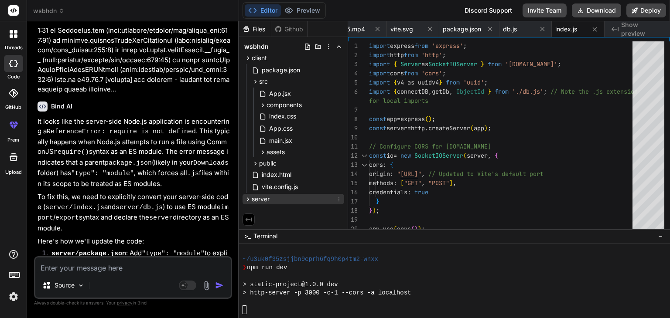
click at [268, 201] on span "server" at bounding box center [261, 199] width 18 height 9
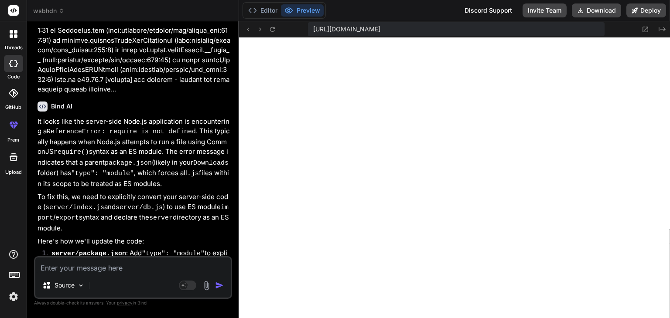
scroll to position [1440, 0]
click at [260, 11] on button "Editor" at bounding box center [263, 10] width 36 height 12
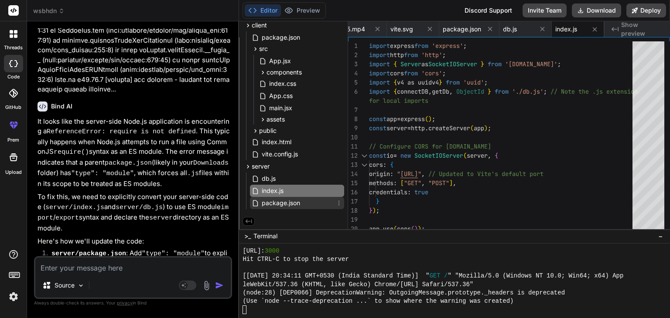
click at [283, 199] on span "package.json" at bounding box center [281, 203] width 40 height 10
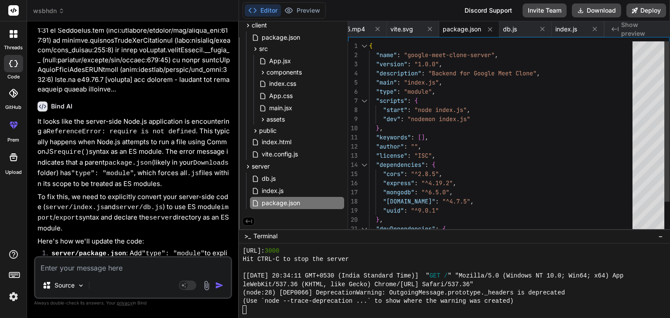
scroll to position [0, 0]
click at [437, 140] on div "{ "name" : "google-meet-clone-server" , "version" : "1.0.0" , "description" : "…" at bounding box center [503, 155] width 269 height 229
click at [296, 182] on div "db.js" at bounding box center [297, 179] width 94 height 12
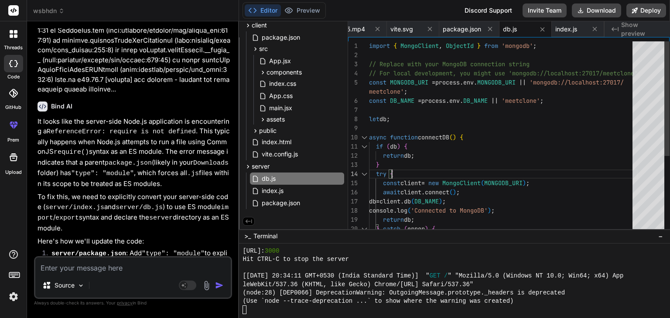
click at [443, 168] on div "import { MongoClient , ObjectId } from 'mongodb' ; // Replace with your MongoDB…" at bounding box center [503, 201] width 269 height 321
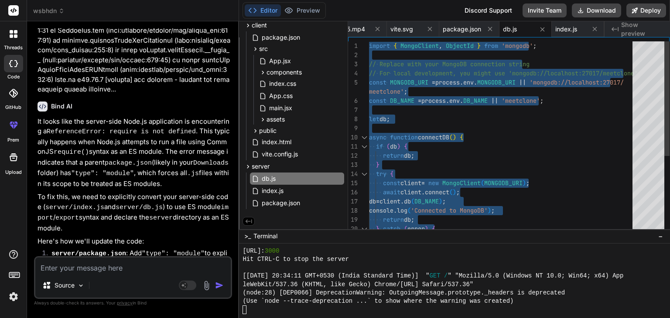
type textarea "async function connectDB() { if (db) { return db; } try { const client = new Mo…"
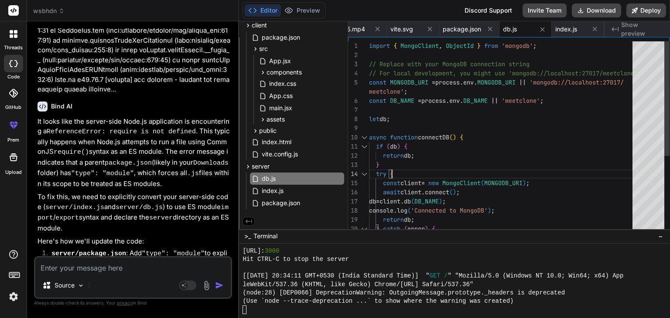
click at [443, 168] on div "import { MongoClient , ObjectId } from 'mongodb' ; // Replace with your MongoDB…" at bounding box center [503, 201] width 269 height 321
click at [280, 192] on span "index.js" at bounding box center [273, 191] width 24 height 10
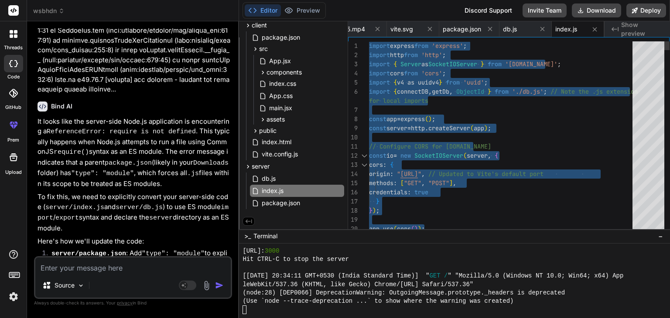
type textarea "// Configure CORS for [DOMAIN_NAME] const io = new SocketIOServer(server, { cor…"
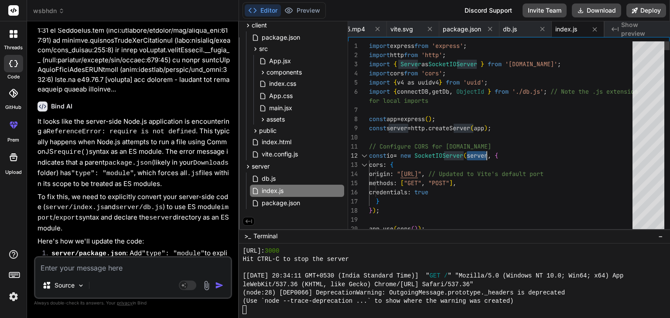
click at [214, 267] on textarea at bounding box center [132, 266] width 195 height 16
paste textarea "on] app crashed - waiting for file changes before starting... [nodemon] restart…"
type textarea "on] app crashed - waiting for file changes before starting... [nodemon] restart…"
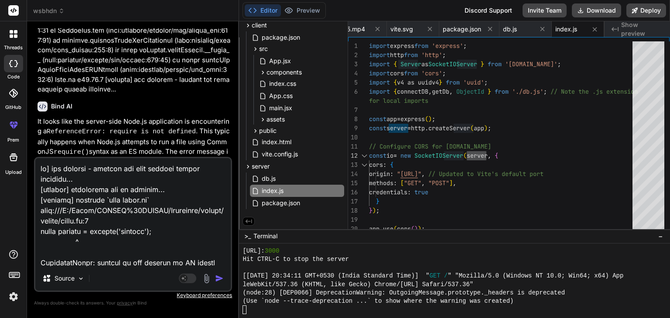
scroll to position [1330, 0]
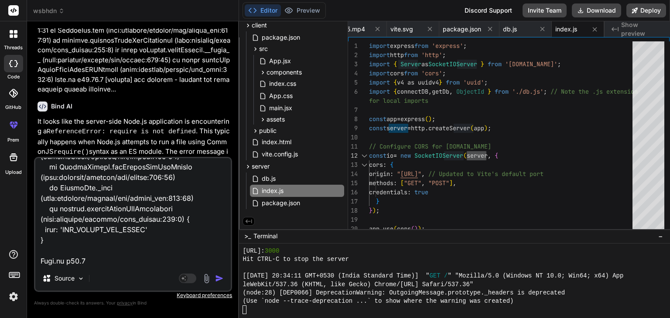
type textarea "x"
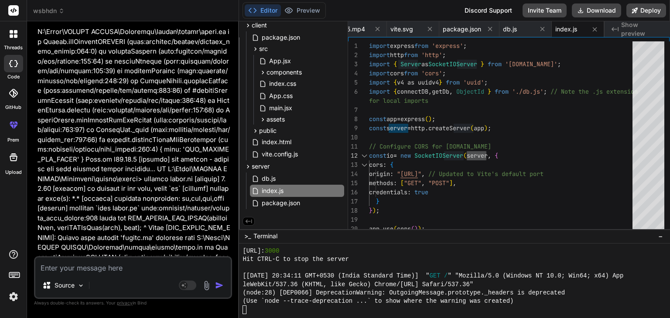
scroll to position [12063, 0]
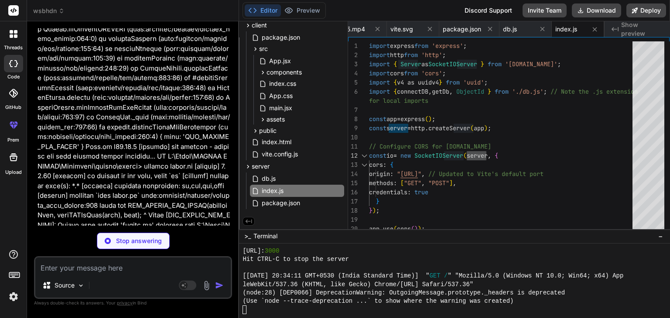
type textarea "x"
type textarea "}"
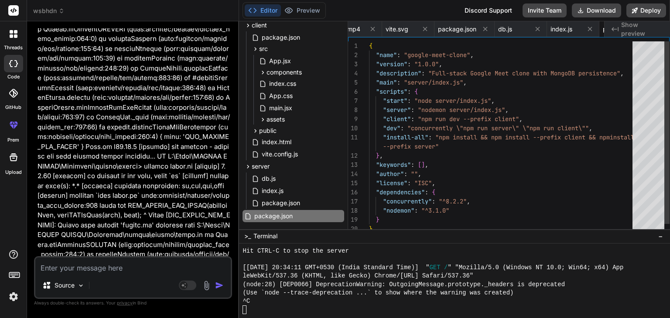
scroll to position [0, 1556]
type textarea "x"
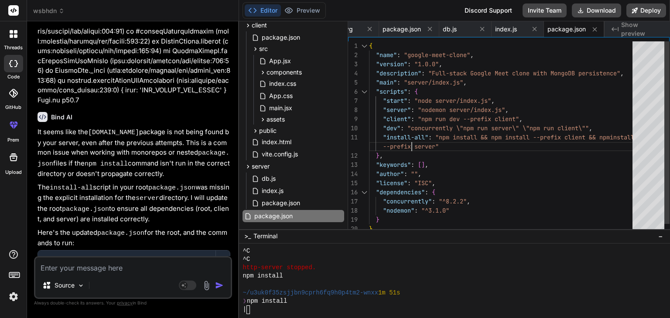
scroll to position [0, 0]
click at [416, 145] on div "{ "name" : "google-meet-clone" , "version" : "1.0.0" , "description" : "Full-st…" at bounding box center [503, 141] width 269 height 201
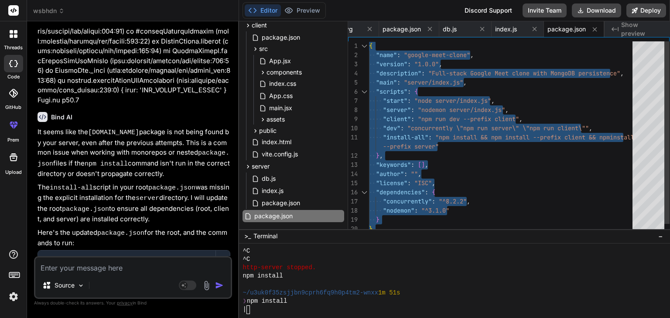
click at [416, 145] on div "{ "name" : "google-meet-clone" , "version" : "1.0.0" , "description" : "Full-st…" at bounding box center [503, 141] width 269 height 201
type textarea ""install-all": "npm install && npm install --prefix client && npm install --pre…"
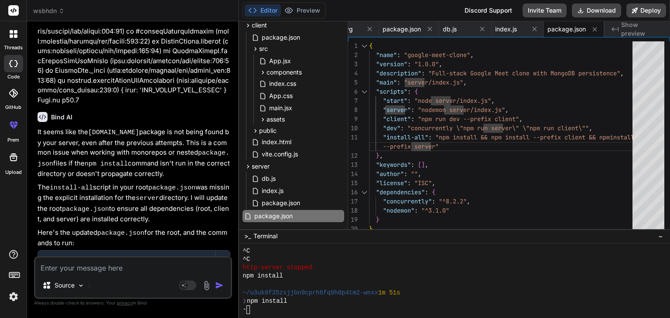
type textarea "x"
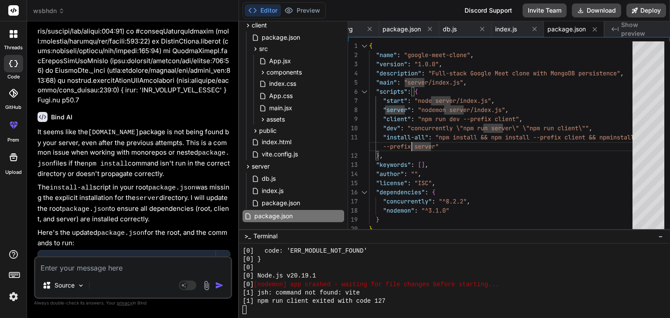
scroll to position [1968, 0]
click at [170, 273] on textarea at bounding box center [132, 266] width 195 height 16
paste textarea "Error [ERR_MODULE_NOT_FOUND]: Cannot find package '[DOMAIN_NAME]' imported from…"
type textarea "Error [ERR_MODULE_NOT_FOUND]: Cannot find package '[DOMAIN_NAME]' imported from…"
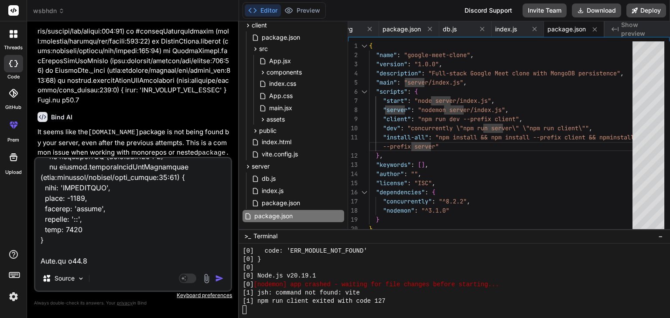
type textarea "x"
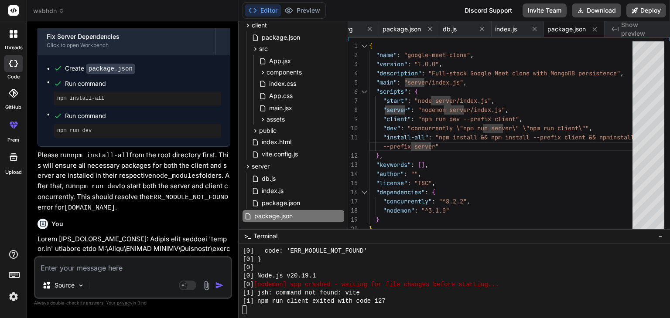
scroll to position [12554, 0]
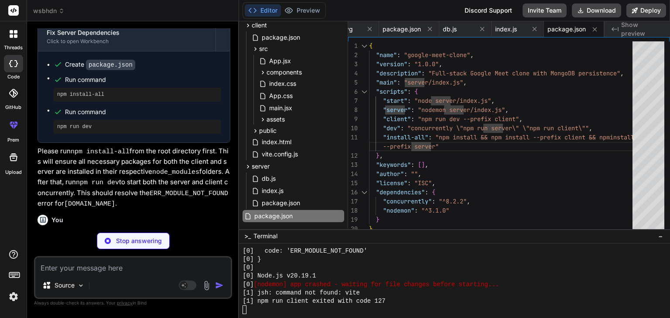
type textarea "x"
type textarea ""devDependencies": { "nodemon": "^3.1.0" } }"
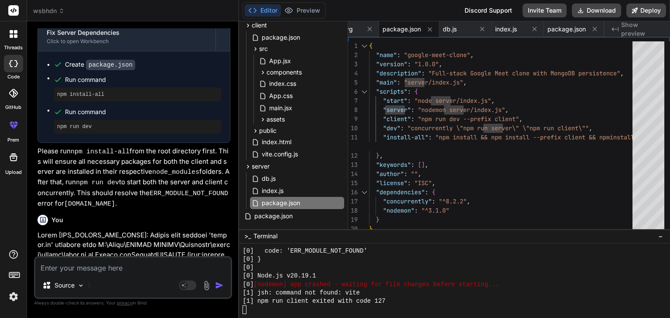
type textarea "x"
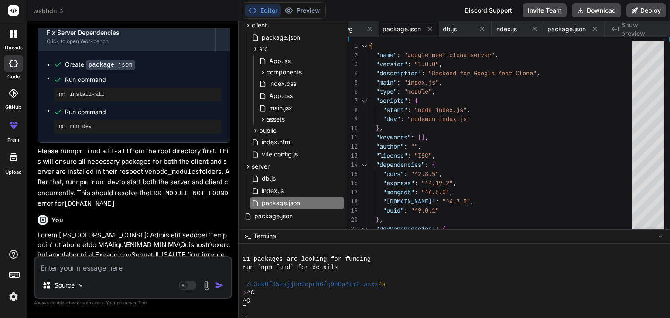
scroll to position [2110, 0]
